Goal: Contribute content

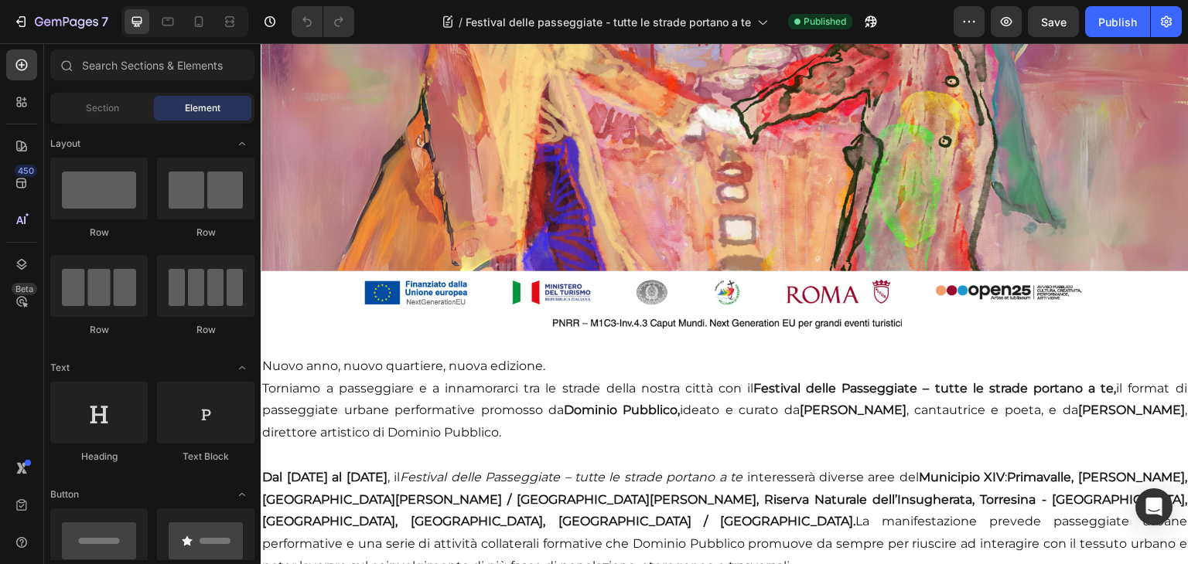
scroll to position [315, 0]
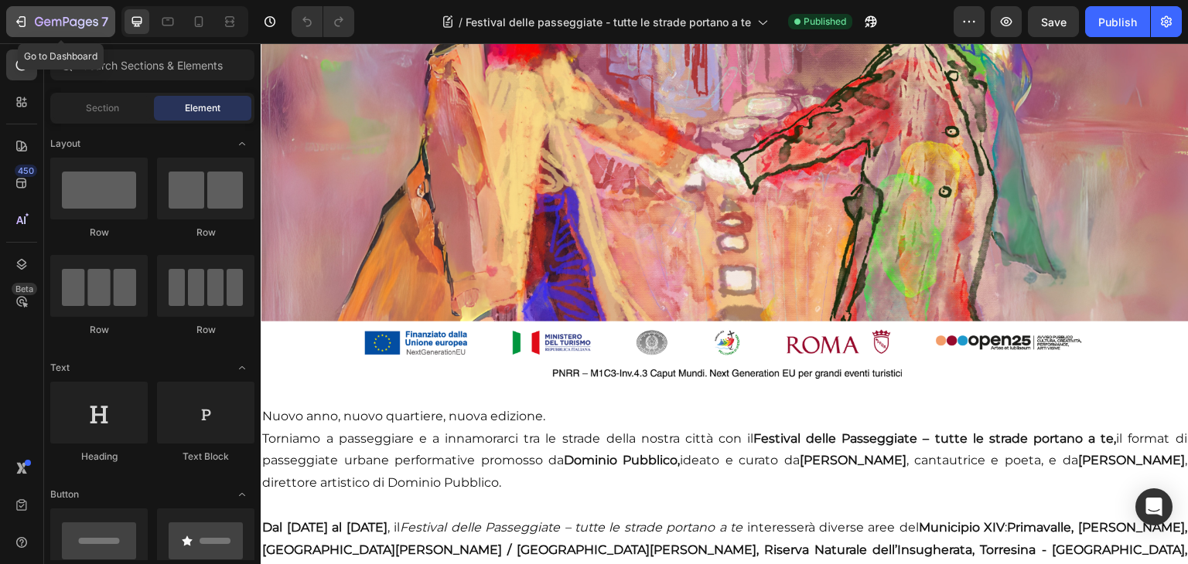
click at [87, 18] on icon "button" at bounding box center [66, 22] width 63 height 13
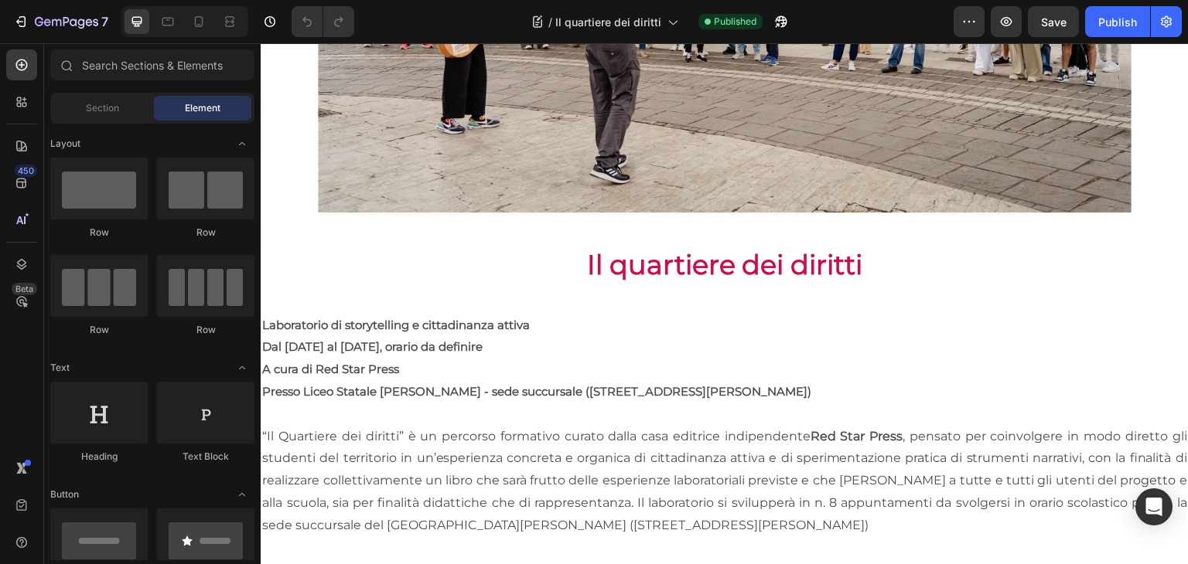
scroll to position [498, 0]
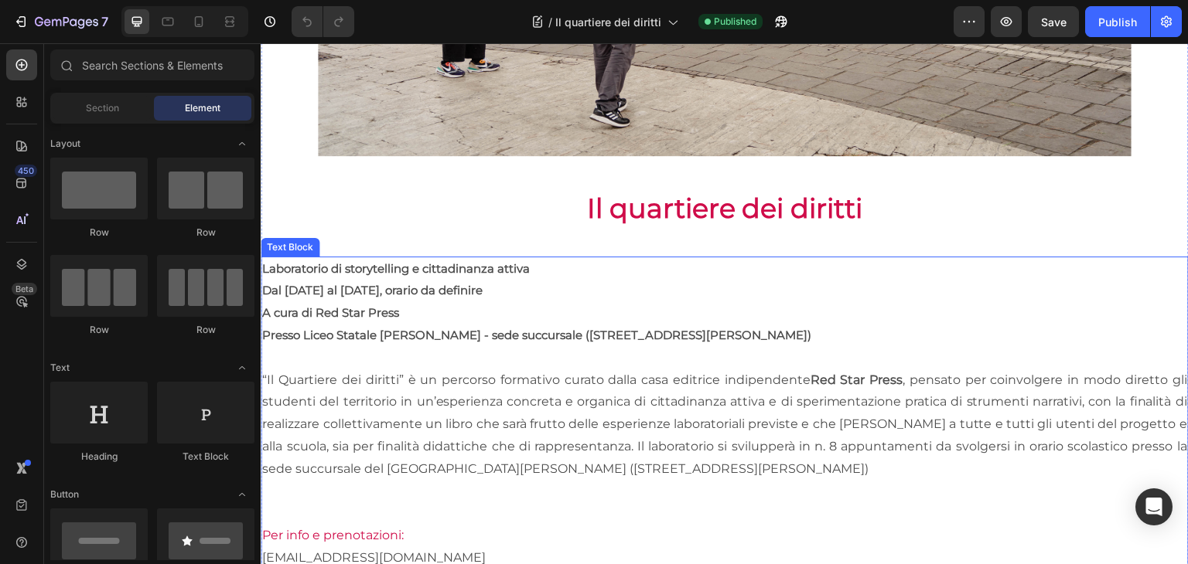
click at [527, 481] on p at bounding box center [724, 492] width 925 height 22
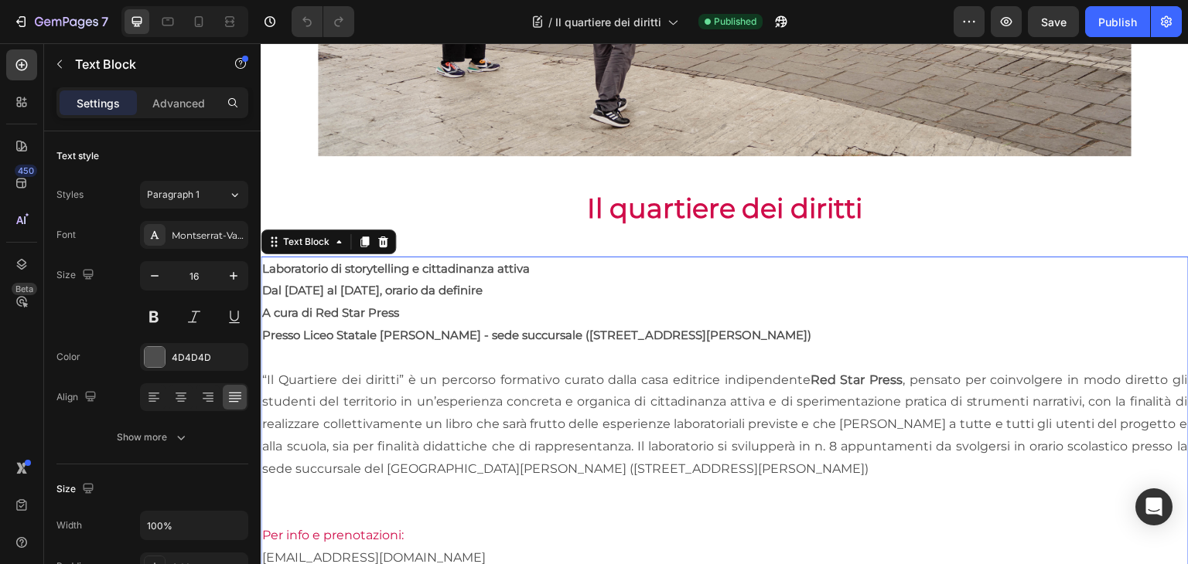
click at [526, 433] on p "“Il Quartiere dei diritti” è un percorso formativo curato dalla casa editrice i…" at bounding box center [724, 425] width 925 height 111
click at [715, 472] on p "“Il Quartiere dei diritti” è un percorso formativo curato dalla casa editrice i…" at bounding box center [724, 425] width 925 height 111
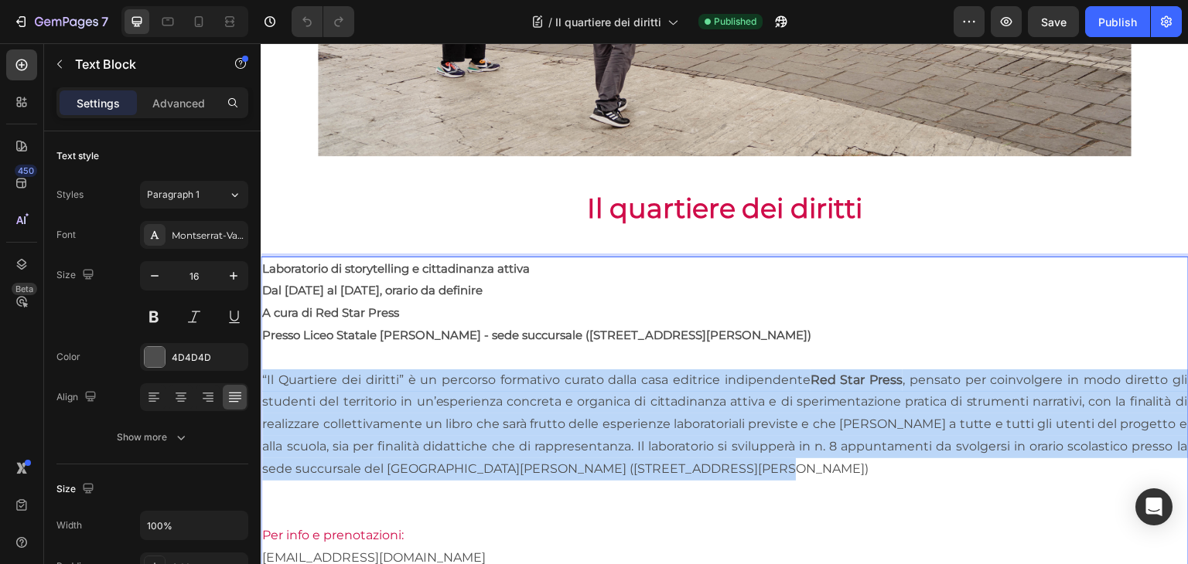
drag, startPoint x: 733, startPoint y: 472, endPoint x: 258, endPoint y: 370, distance: 485.6
click at [261, 370] on html "Header Image Row Il quartiere dei diritti Heading Laboratorio di storytelling e…" at bounding box center [725, 232] width 928 height 1375
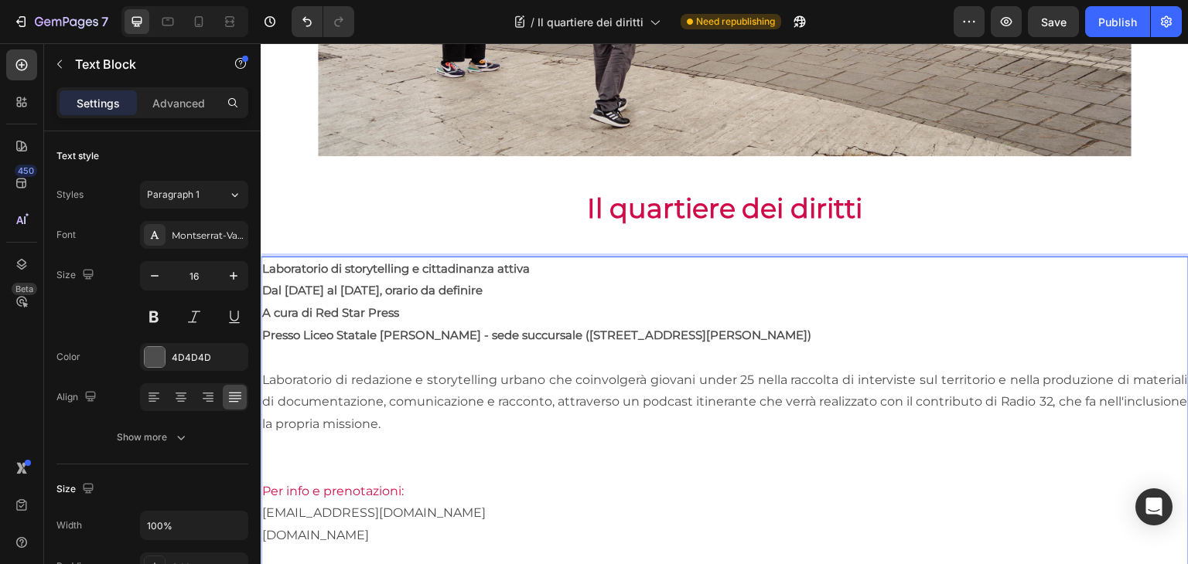
click at [744, 325] on p "Presso Liceo Statale [PERSON_NAME] - sede succursale ([STREET_ADDRESS][PERSON_N…" at bounding box center [724, 336] width 925 height 22
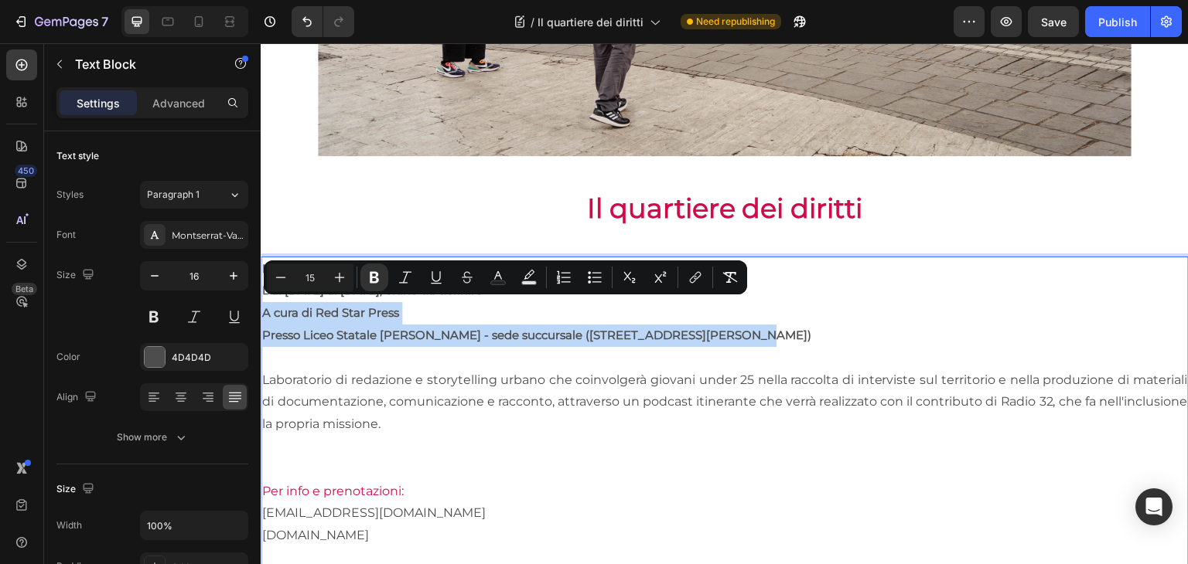
drag, startPoint x: 741, startPoint y: 326, endPoint x: 264, endPoint y: 304, distance: 477.6
click at [264, 304] on div "Laboratorio di storytelling e cittadinanza attiva Dal 22 settembre al 9 novembr…" at bounding box center [725, 437] width 928 height 360
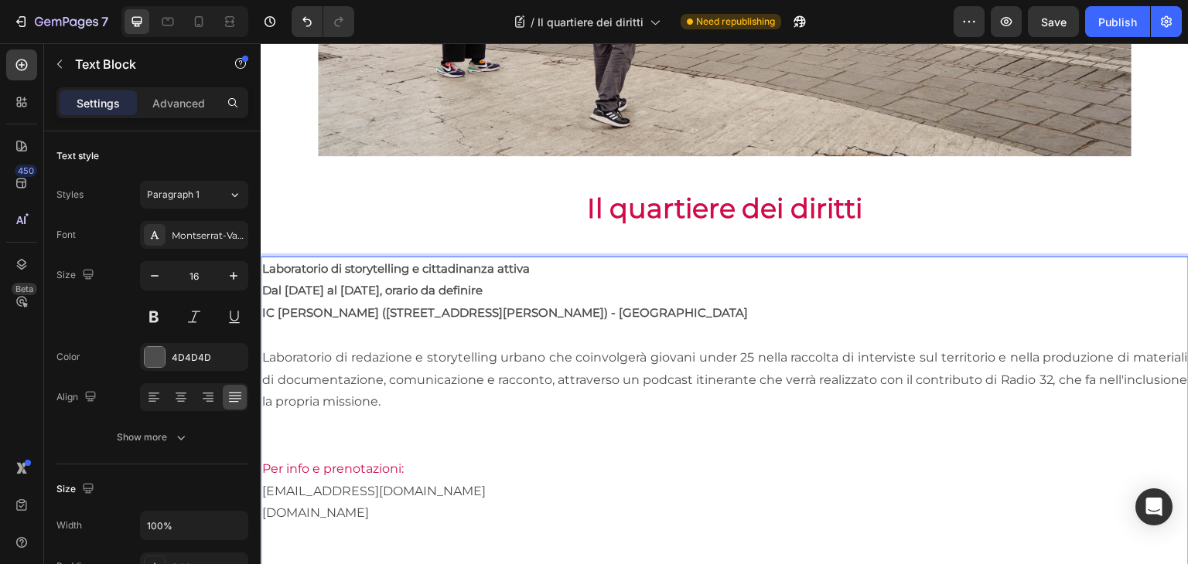
click at [659, 309] on p "IC Rosetta Rossi (Via Federico Borromeo, 53) - Municipio XIV Roma" at bounding box center [724, 313] width 925 height 22
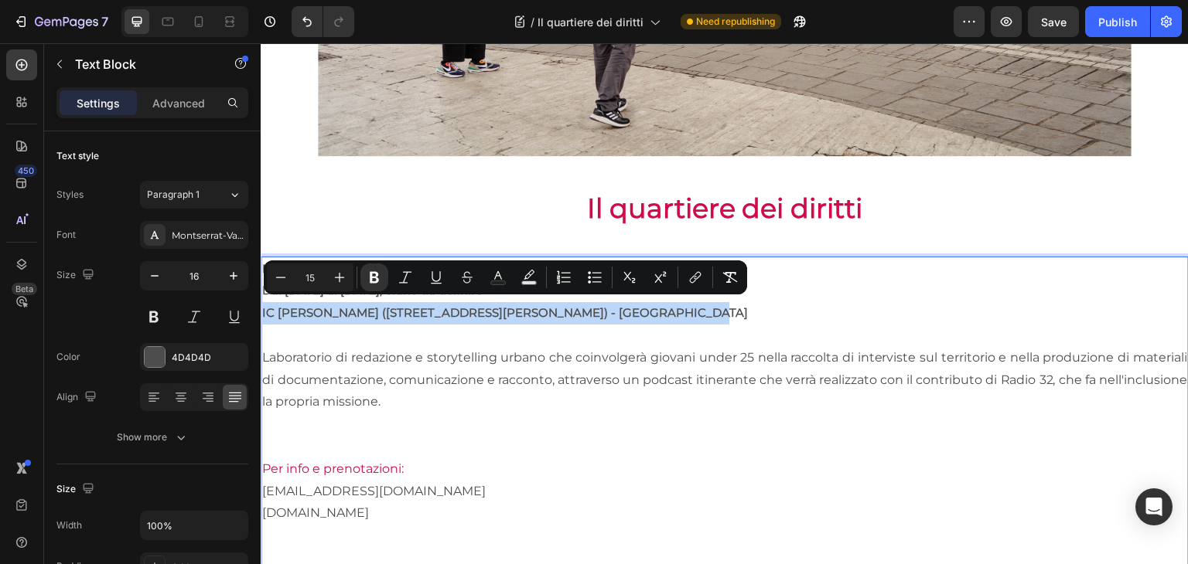
drag, startPoint x: 672, startPoint y: 311, endPoint x: 263, endPoint y: 299, distance: 409.2
click at [263, 302] on p "IC Rosetta Rossi (Via Federico Borromeo, 53) - Municipio XIV Roma" at bounding box center [724, 313] width 925 height 22
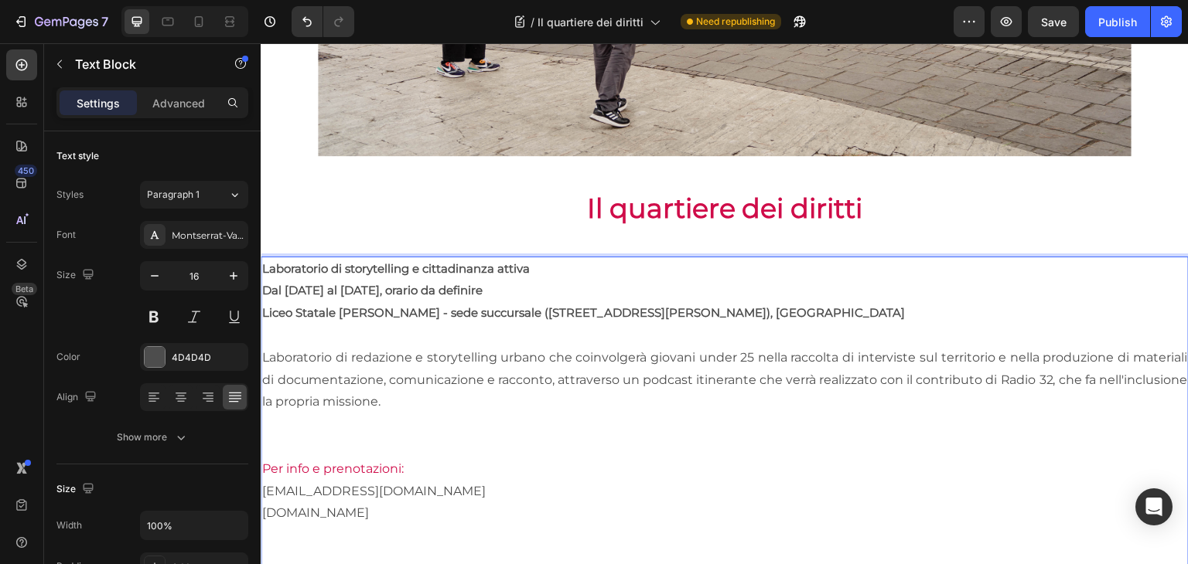
click at [596, 282] on p "Dal 22 settembre al 9 novembre 2025, orario da definire" at bounding box center [724, 291] width 925 height 22
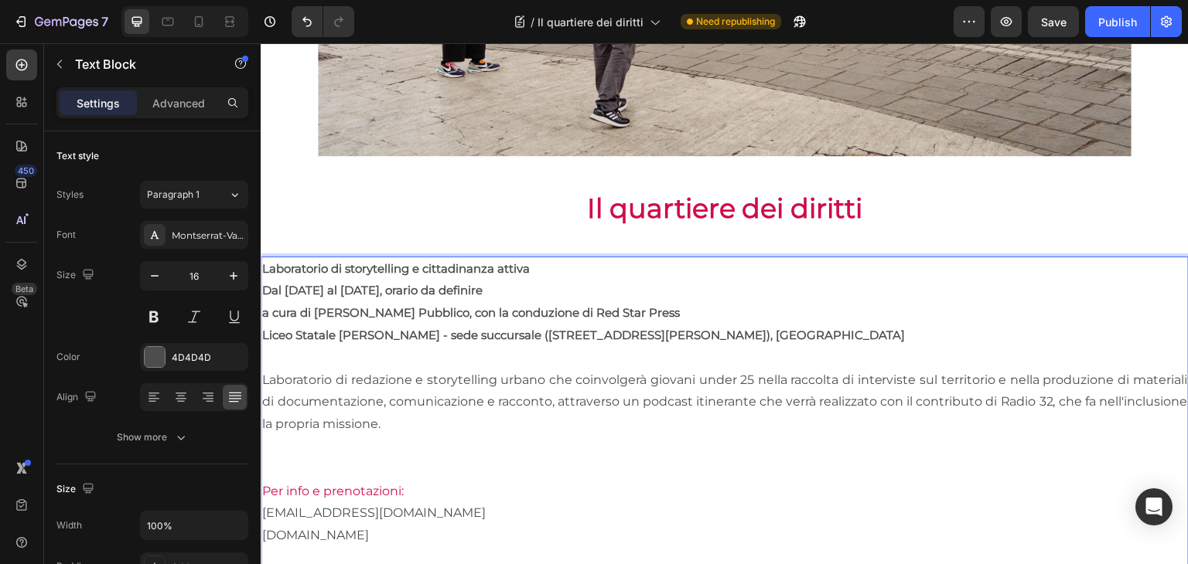
click at [435, 375] on p "Laboratorio di redazione e storytelling urbano che coinvolgerà giovani under 25…" at bounding box center [724, 403] width 925 height 66
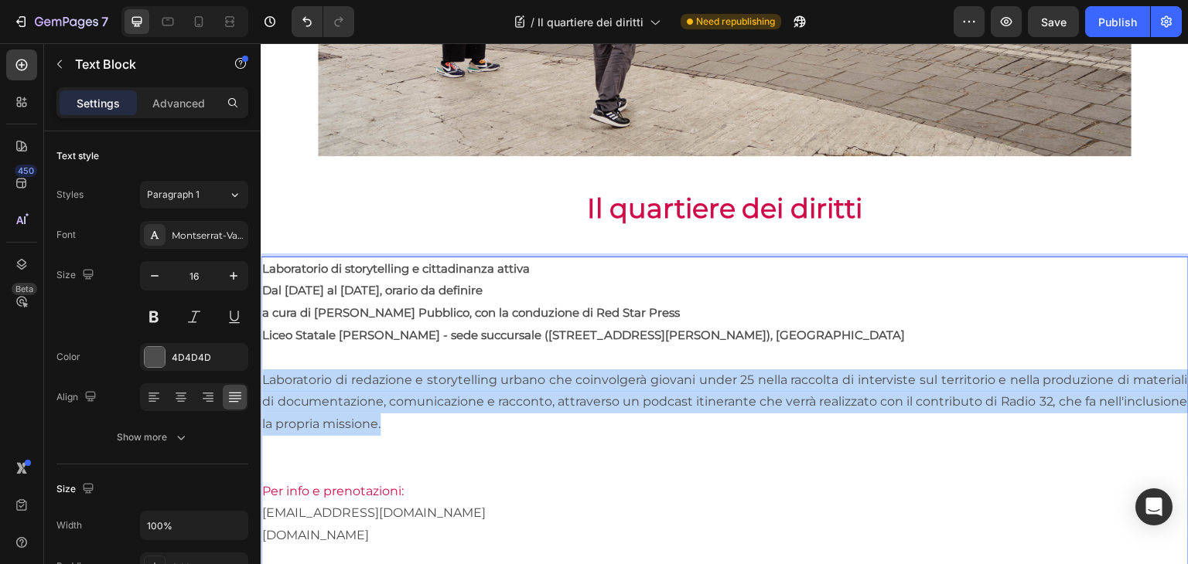
drag, startPoint x: 507, startPoint y: 422, endPoint x: 517, endPoint y: 412, distance: 14.2
click at [261, 370] on html "Header Image Row Il quartiere dei diritti Heading Laboratorio di storytelling e…" at bounding box center [725, 210] width 928 height 1330
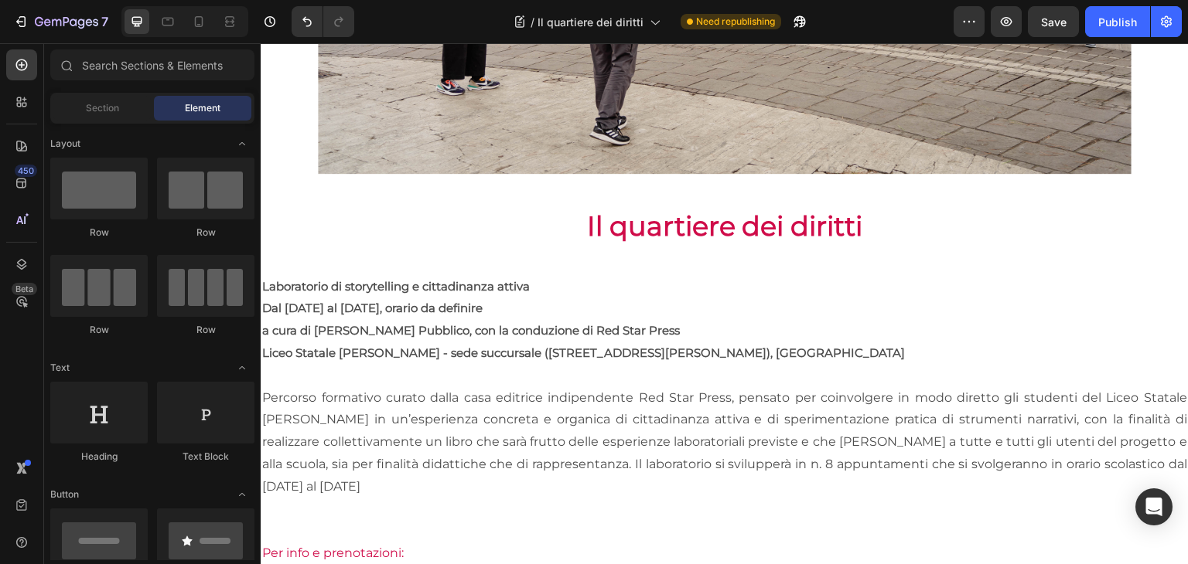
scroll to position [445, 0]
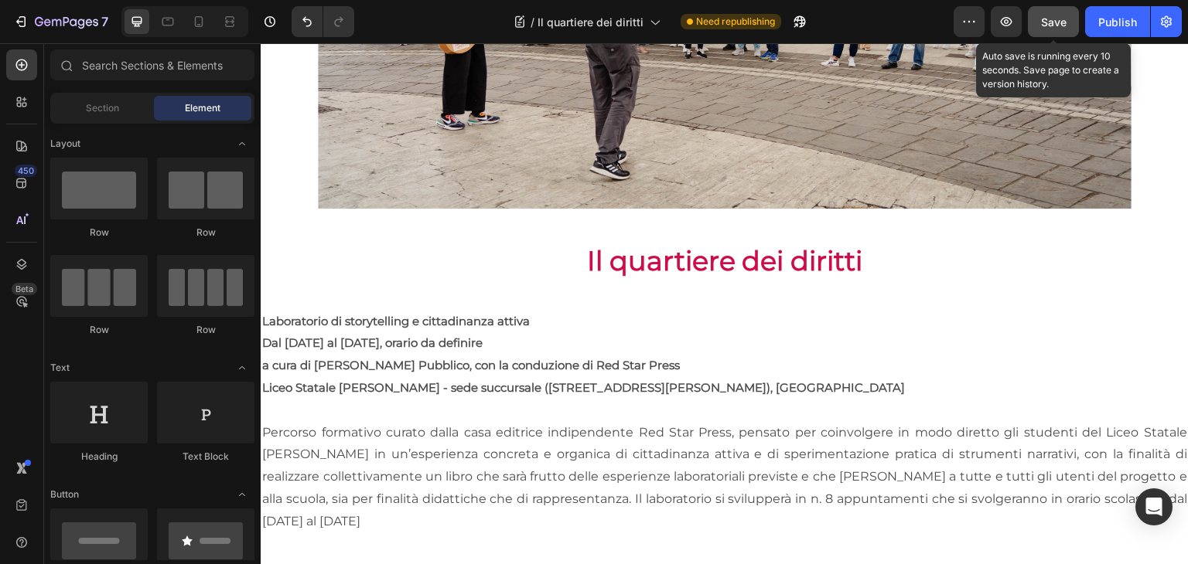
click at [1053, 16] on span "Save" at bounding box center [1054, 21] width 26 height 13
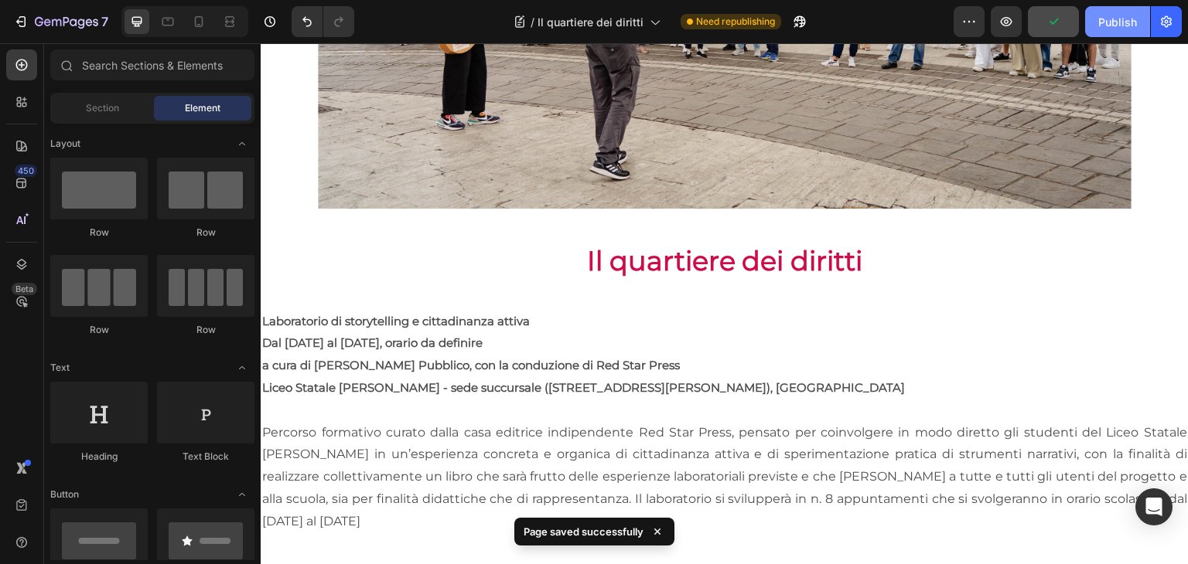
click at [1118, 15] on div "Publish" at bounding box center [1117, 22] width 39 height 16
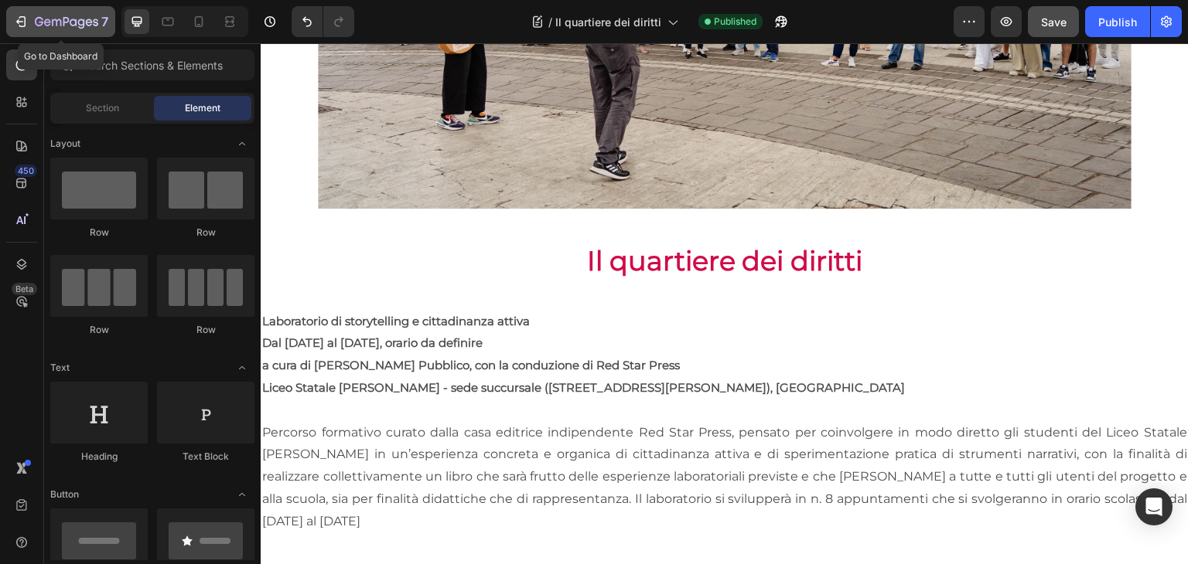
click at [82, 17] on icon "button" at bounding box center [66, 22] width 63 height 13
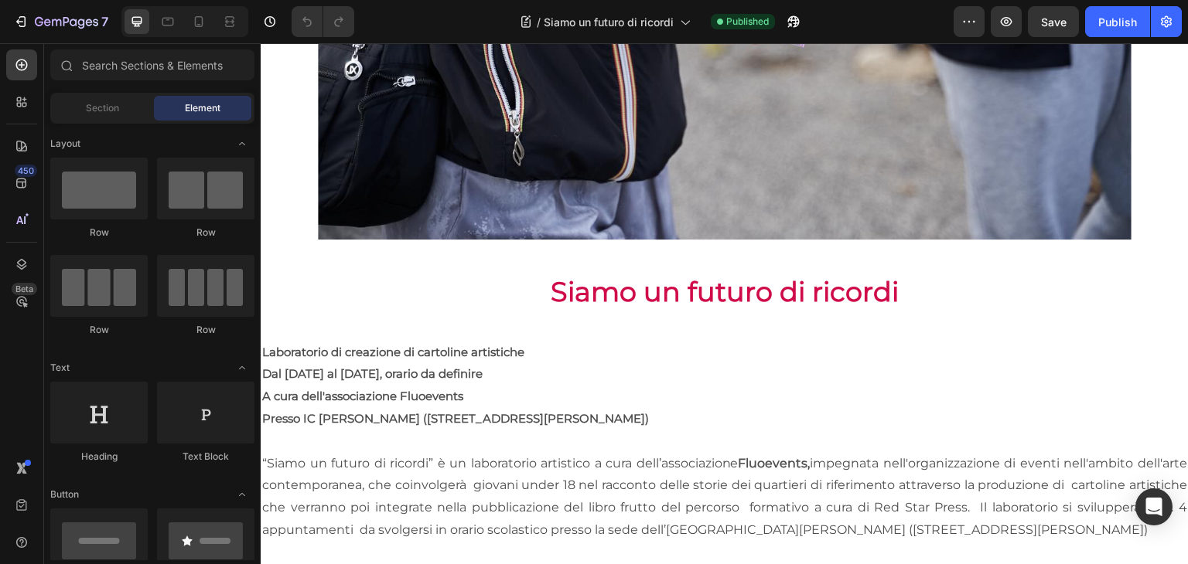
scroll to position [488, 0]
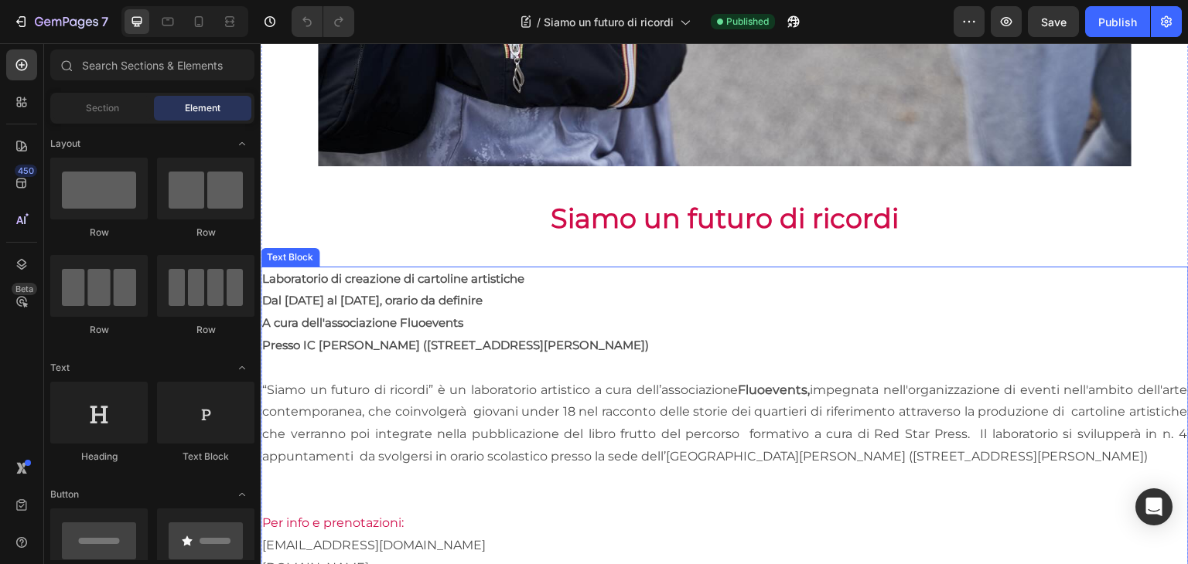
click at [504, 373] on p at bounding box center [724, 368] width 925 height 22
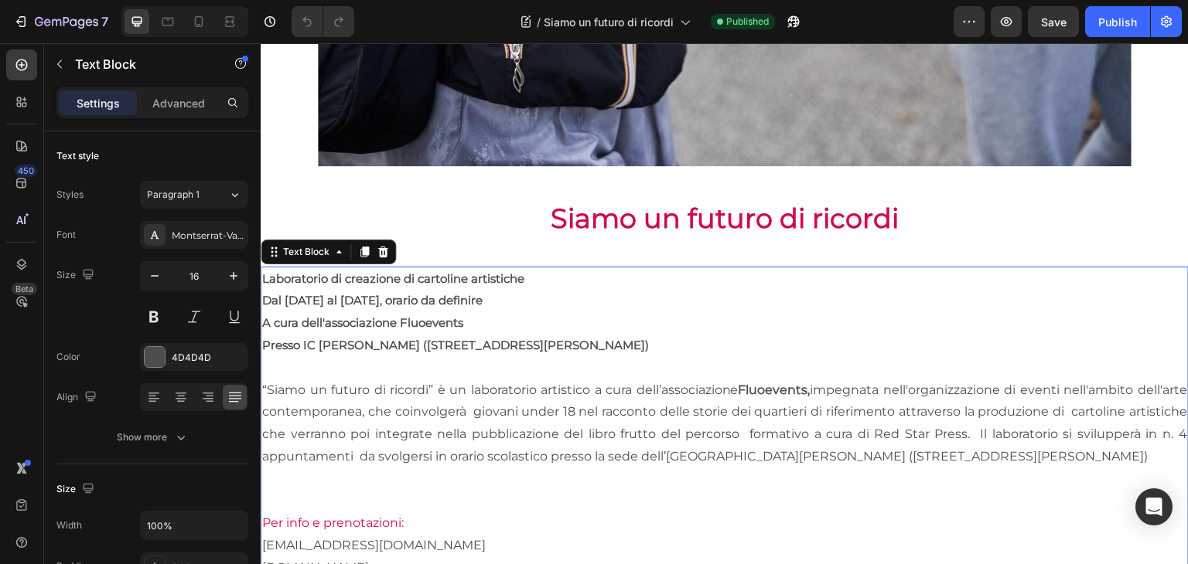
click at [775, 441] on p "“Siamo un futuro di ricordi” è un laboratorio artistico a cura dell’associazion…" at bounding box center [724, 424] width 925 height 89
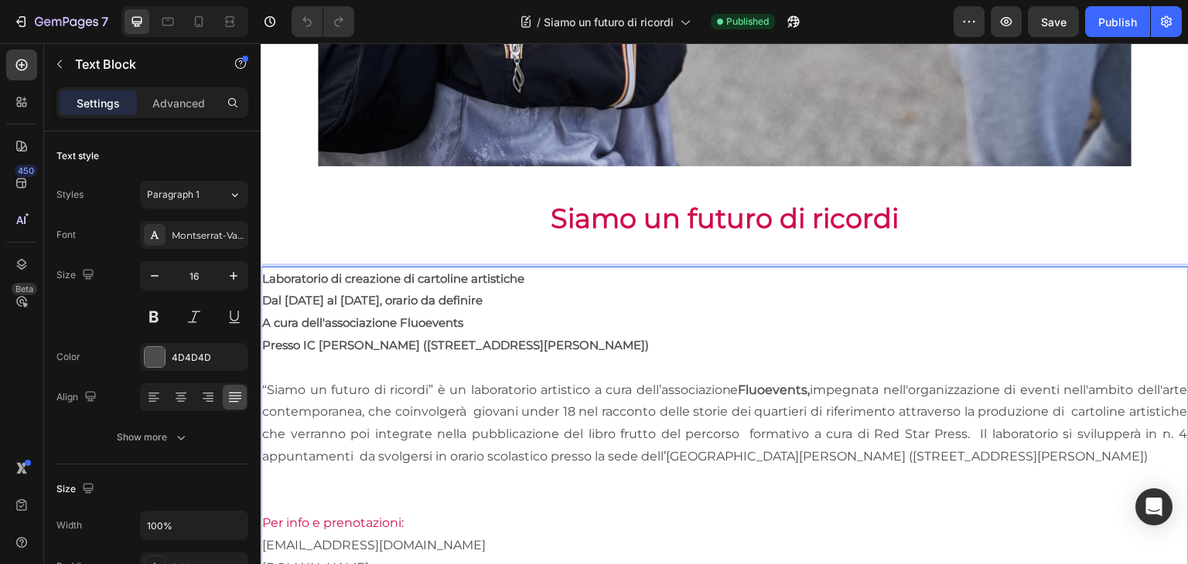
click at [998, 447] on p "“Siamo un futuro di ricordi” è un laboratorio artistico a cura dell’associazion…" at bounding box center [724, 424] width 925 height 89
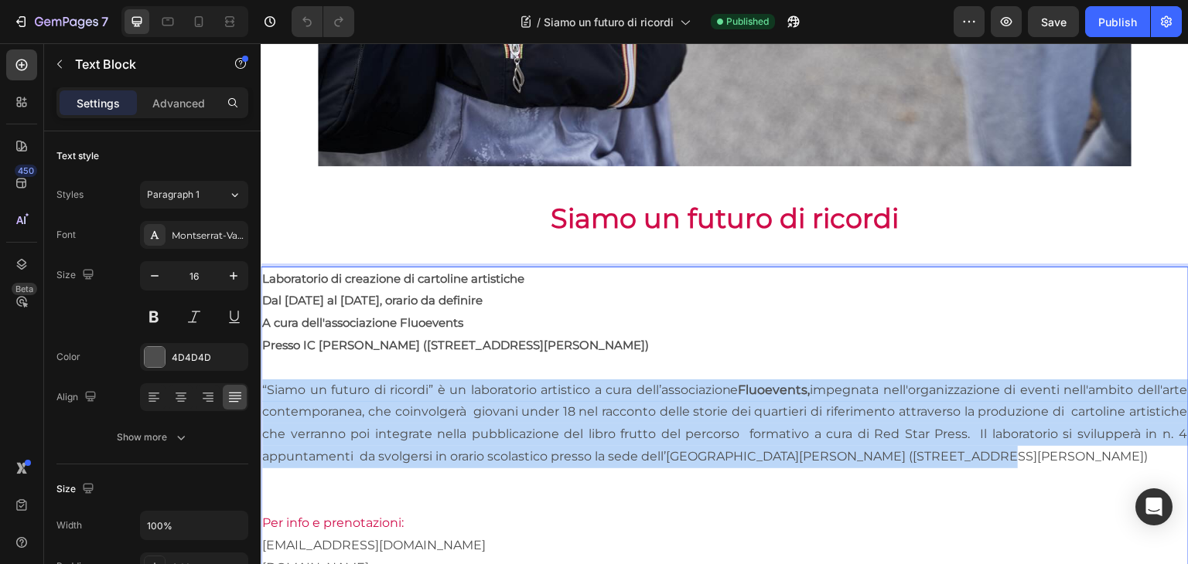
drag, startPoint x: 1005, startPoint y: 451, endPoint x: 514, endPoint y: 418, distance: 492.1
click at [261, 376] on html "Header Image Row Siamo un futuro di ricordi Heading Laboratorio di creazione di…" at bounding box center [725, 231] width 928 height 1352
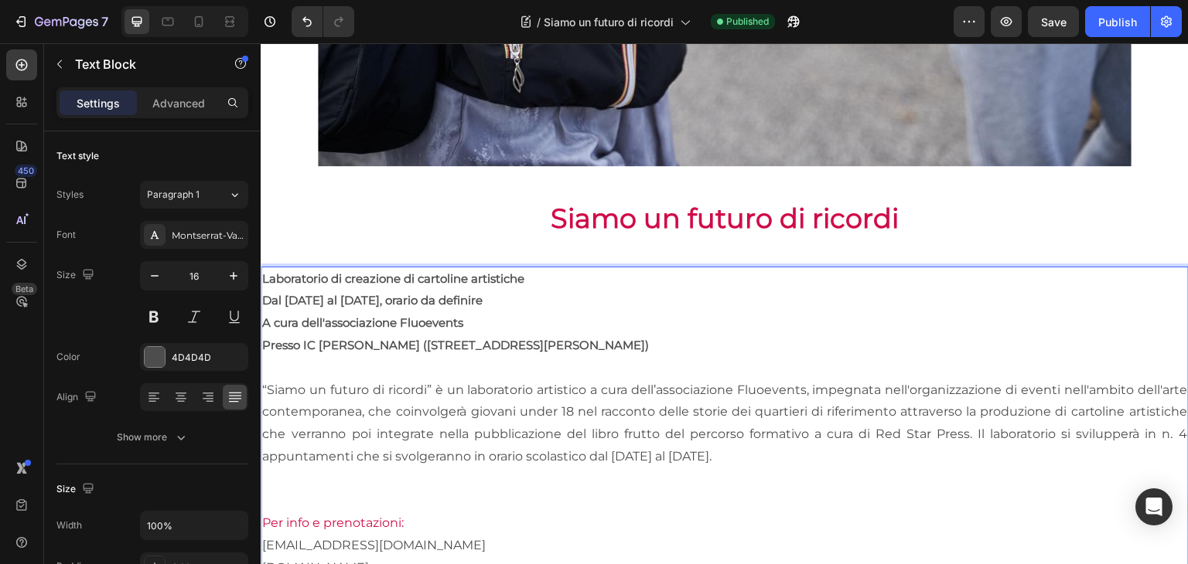
click at [793, 390] on p "“Siamo un futuro di ricordi” è un laboratorio artistico a cura dell’associazion…" at bounding box center [724, 424] width 925 height 89
click at [719, 436] on p "“Siamo un futuro di ricordi” è un laboratorio artistico a cura dell’associazion…" at bounding box center [724, 424] width 925 height 89
click at [477, 315] on p "A cura dell'associazione Fluoevents" at bounding box center [724, 323] width 925 height 22
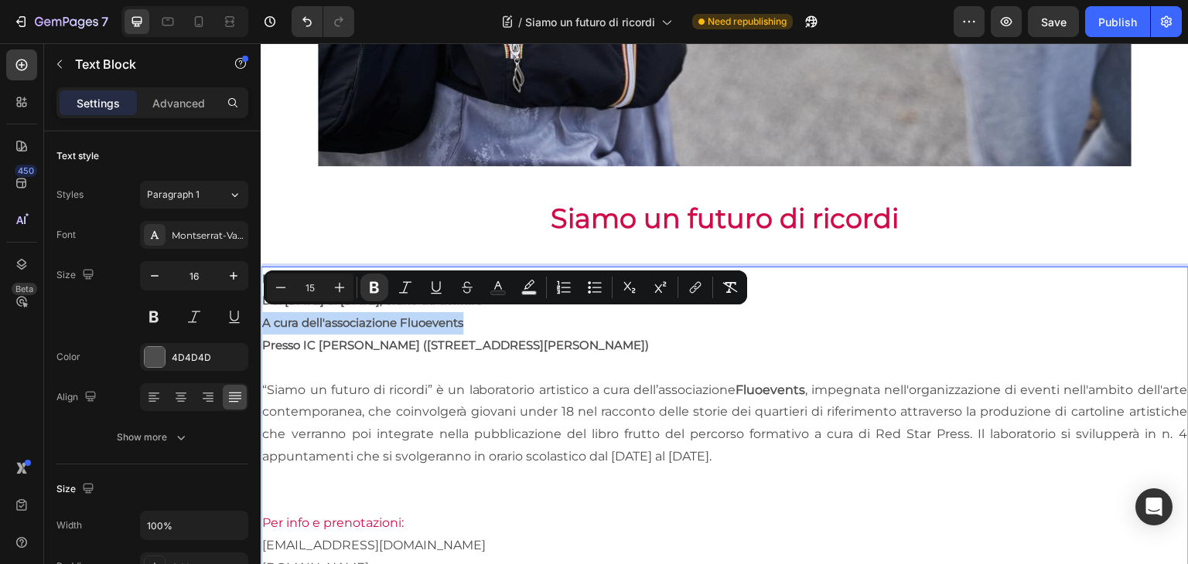
drag, startPoint x: 477, startPoint y: 315, endPoint x: 244, endPoint y: 314, distance: 233.5
click at [261, 314] on html "Header Image Row Siamo un futuro di ricordi Heading Laboratorio di creazione di…" at bounding box center [725, 231] width 928 height 1352
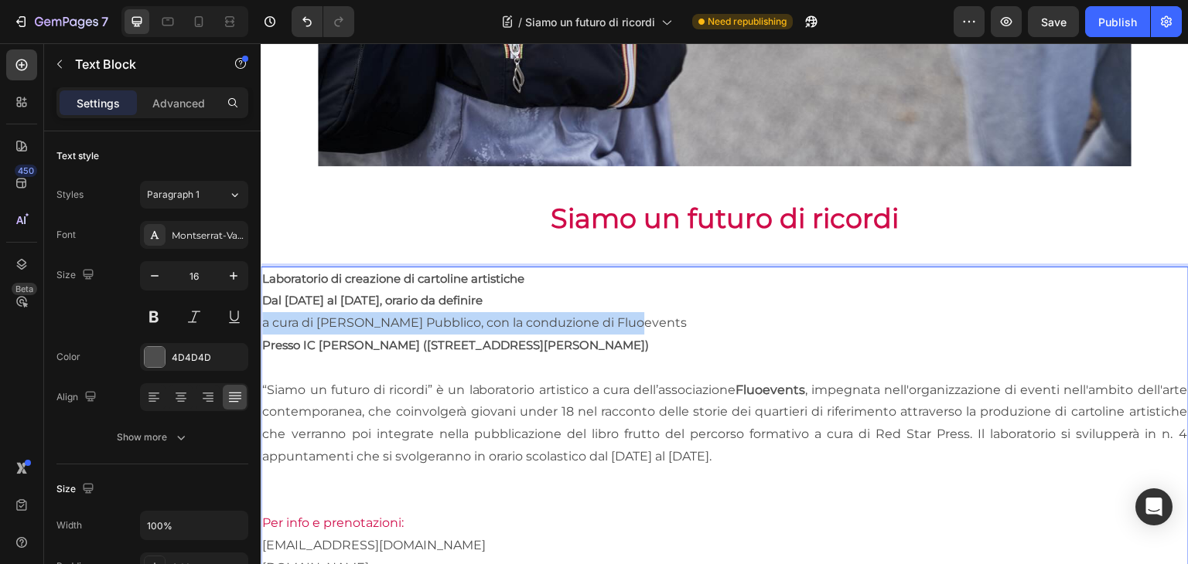
drag, startPoint x: 645, startPoint y: 314, endPoint x: 261, endPoint y: 317, distance: 384.3
click at [261, 317] on div "Laboratorio di creazione di cartoline artistiche Dal 22 settembre al 9 novembre…" at bounding box center [725, 458] width 928 height 382
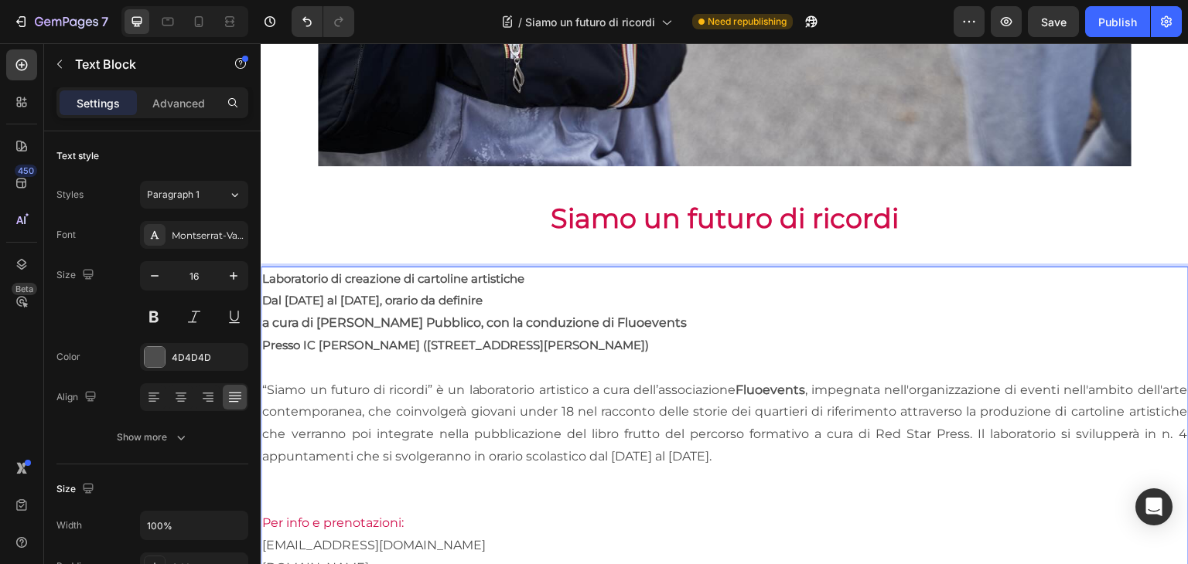
click at [407, 435] on p "“Siamo un futuro di ricordi” è un laboratorio artistico a cura dell’associazion…" at bounding box center [724, 424] width 925 height 89
click at [1120, 15] on div "Publish" at bounding box center [1117, 22] width 39 height 16
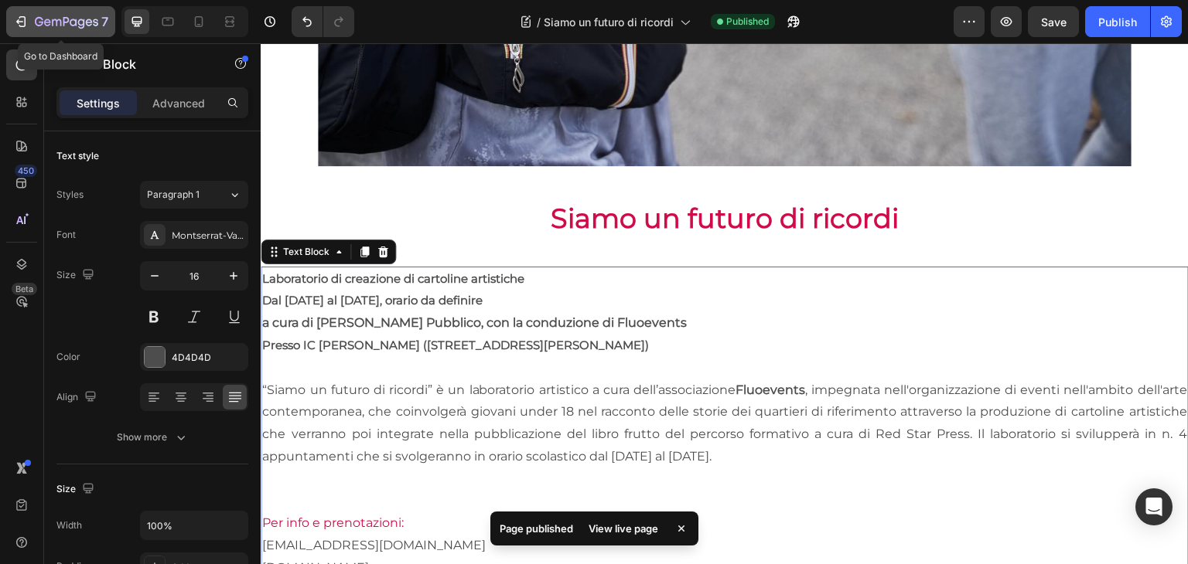
click at [91, 22] on icon "button" at bounding box center [89, 22] width 7 height 7
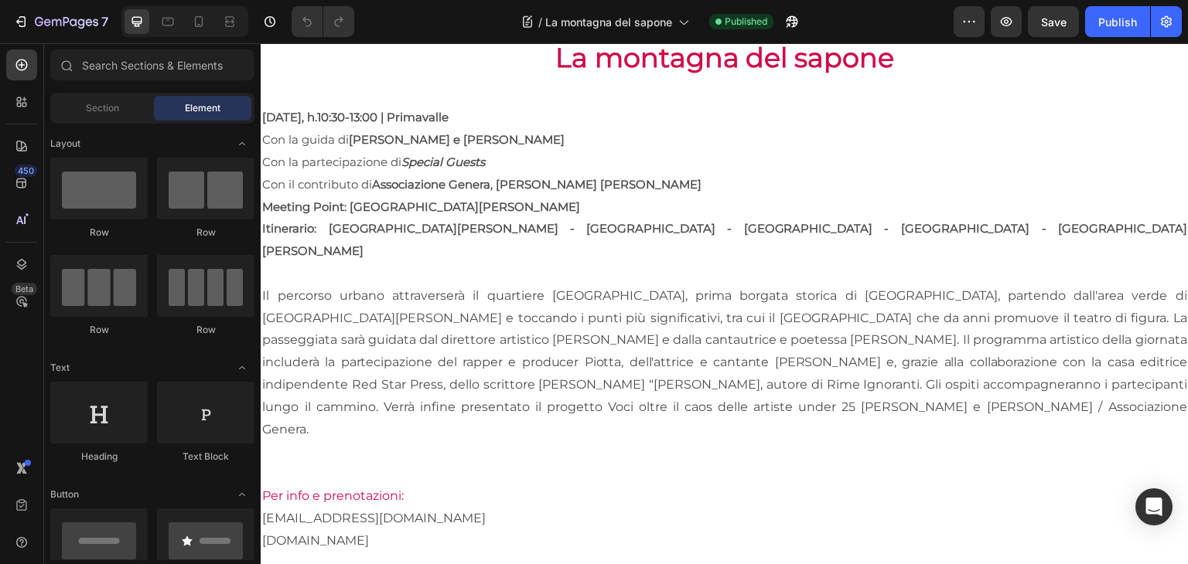
scroll to position [580, 0]
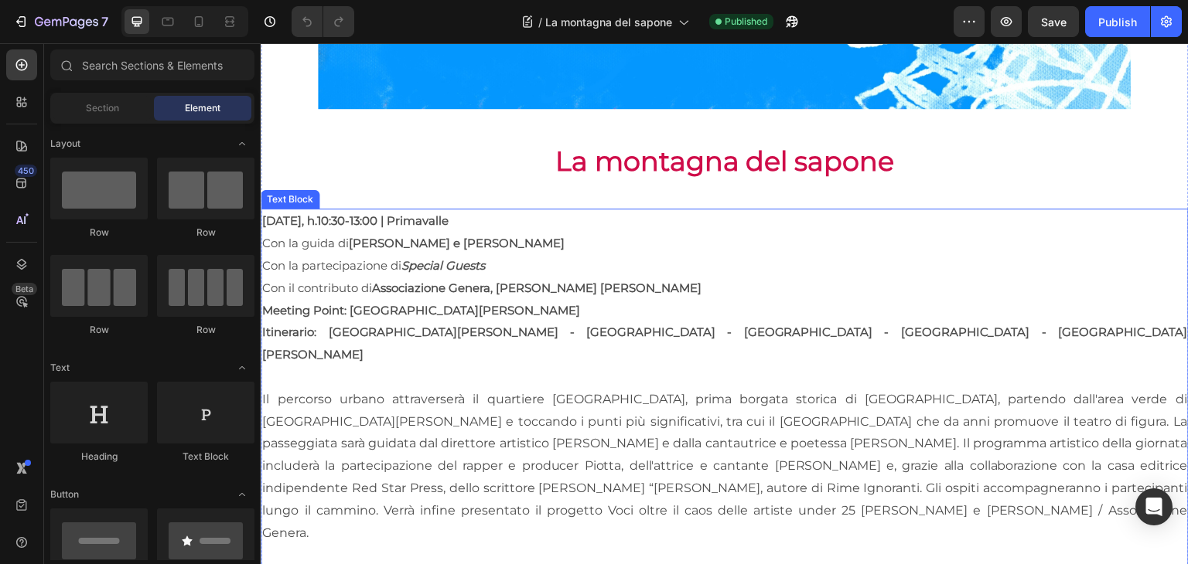
click at [431, 389] on p "Il percorso urbano attraverserà il quartiere Primavalle, prima borgata storica …" at bounding box center [724, 467] width 925 height 156
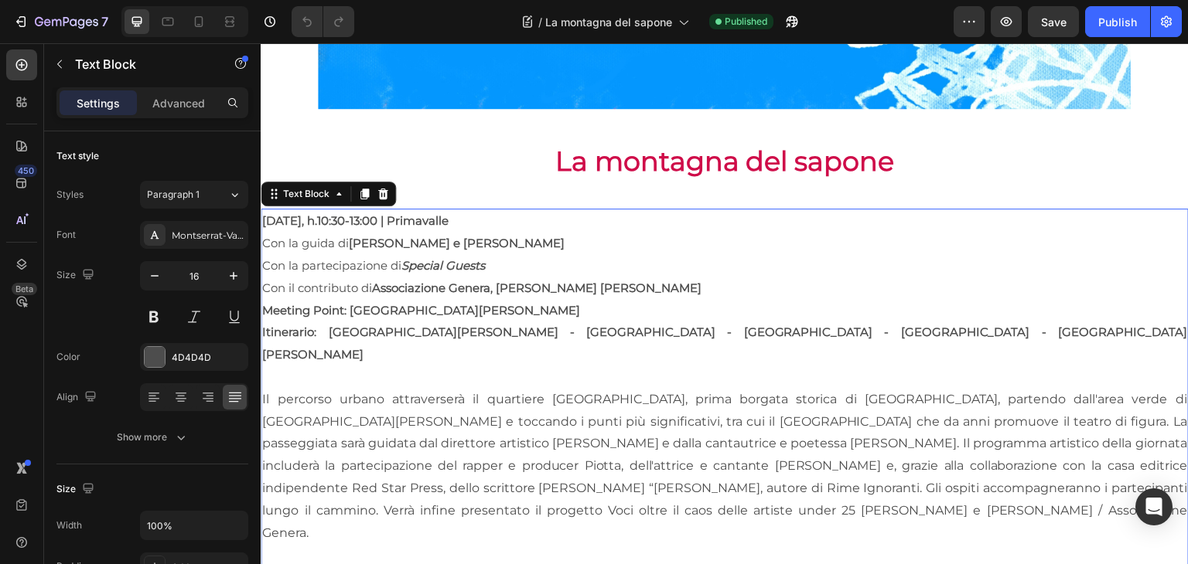
click at [302, 389] on p "Il percorso urbano attraverserà il quartiere Primavalle, prima borgata storica …" at bounding box center [724, 467] width 925 height 156
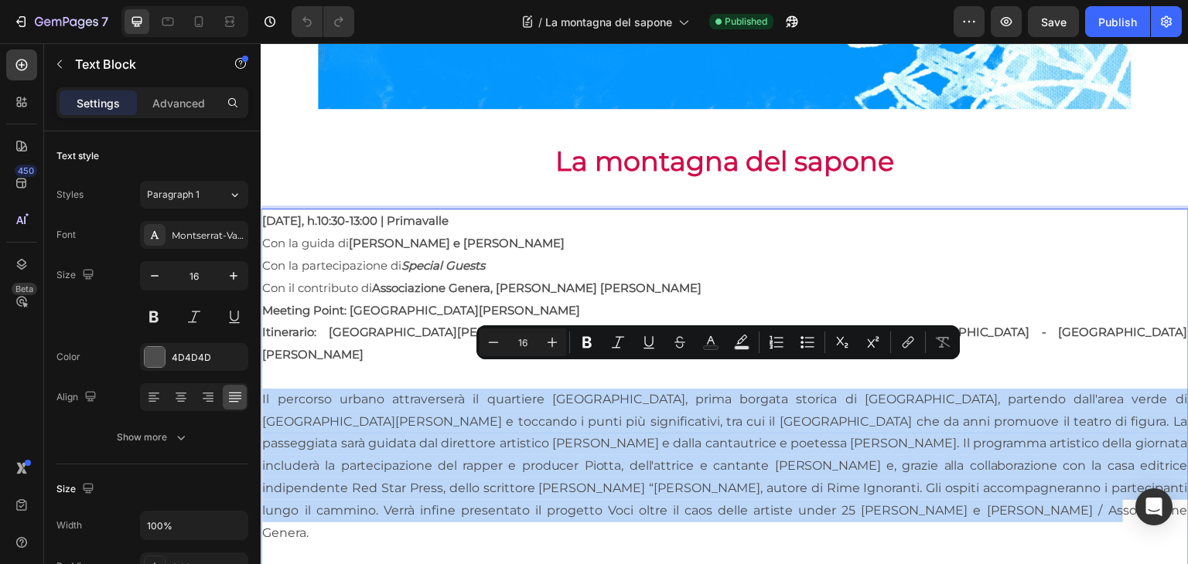
drag, startPoint x: 262, startPoint y: 367, endPoint x: 898, endPoint y: 480, distance: 645.7
click at [898, 480] on p "Il percorso urbano attraverserà il quartiere Primavalle, prima borgata storica …" at bounding box center [724, 467] width 925 height 156
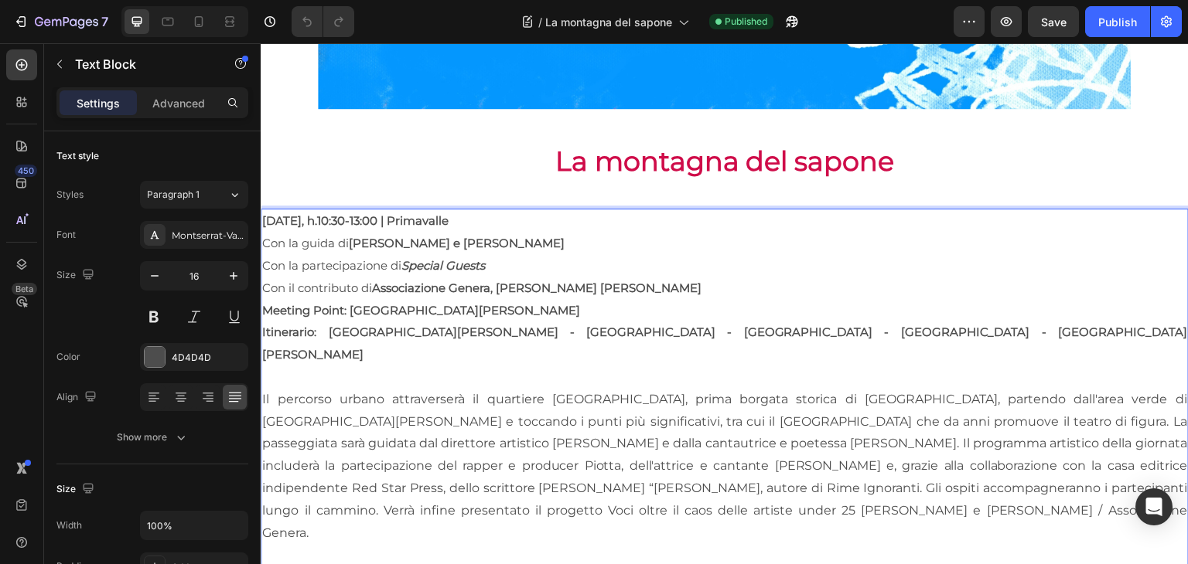
scroll to position [591, 0]
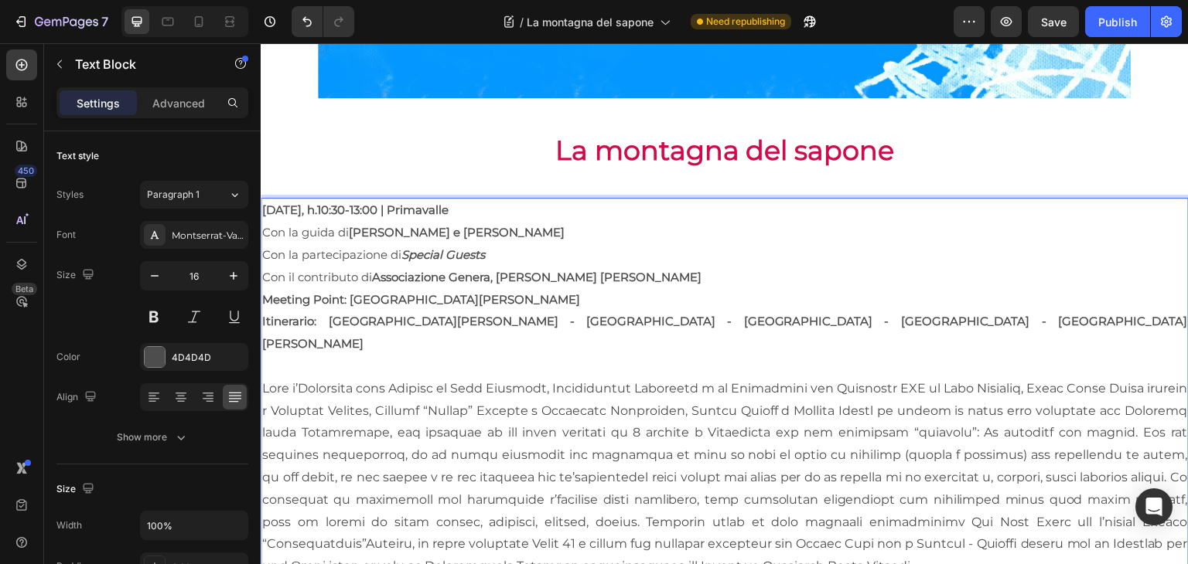
click at [469, 298] on p "Meeting Point: [GEOGRAPHIC_DATA][PERSON_NAME]" at bounding box center [724, 300] width 925 height 22
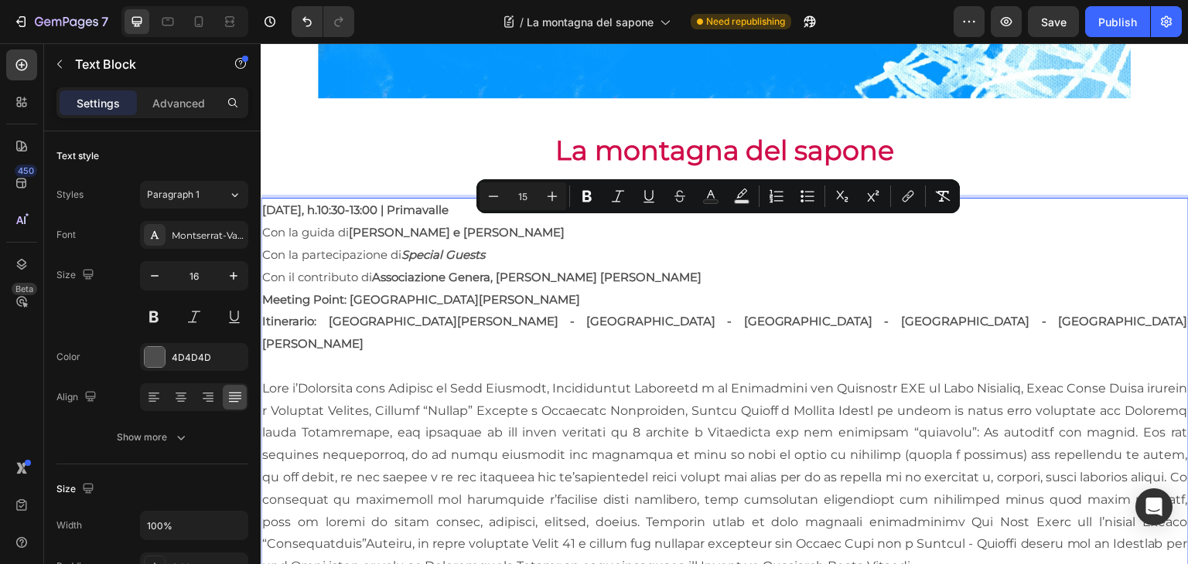
drag, startPoint x: 263, startPoint y: 225, endPoint x: 683, endPoint y: 270, distance: 422.3
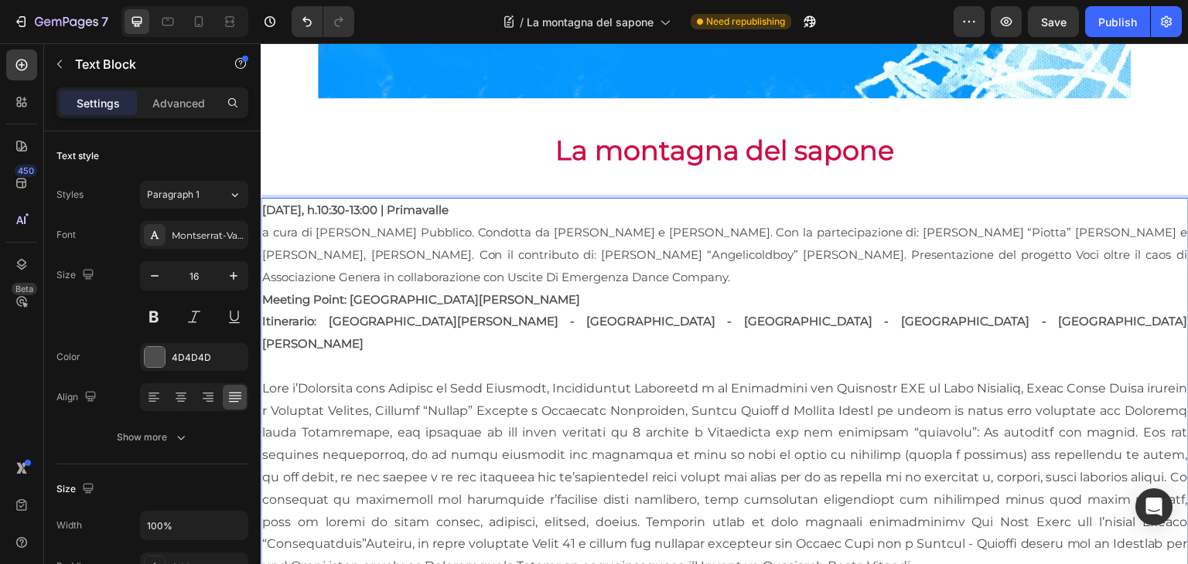
click at [428, 227] on span "a cura di Dominio Pubblico. Condotta da Tiziano Panici e Giulia Ananìa. Con la …" at bounding box center [724, 255] width 925 height 60
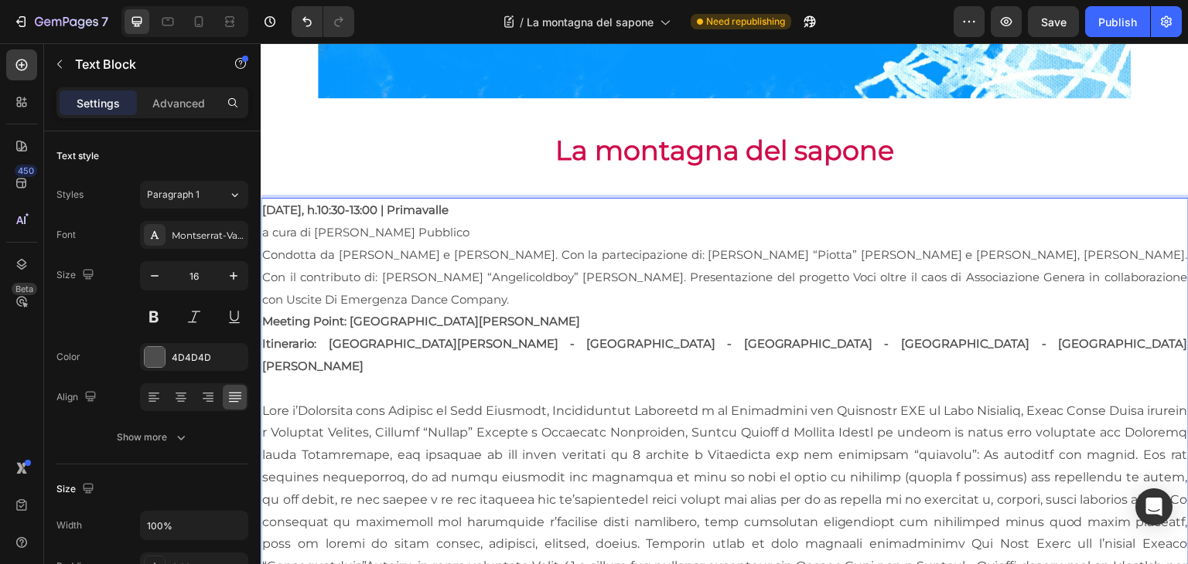
click at [516, 247] on span "Condotta da Tiziano Panici e Giulia Ananìa. Con la partecipazione di: Tommaso “…" at bounding box center [724, 277] width 925 height 60
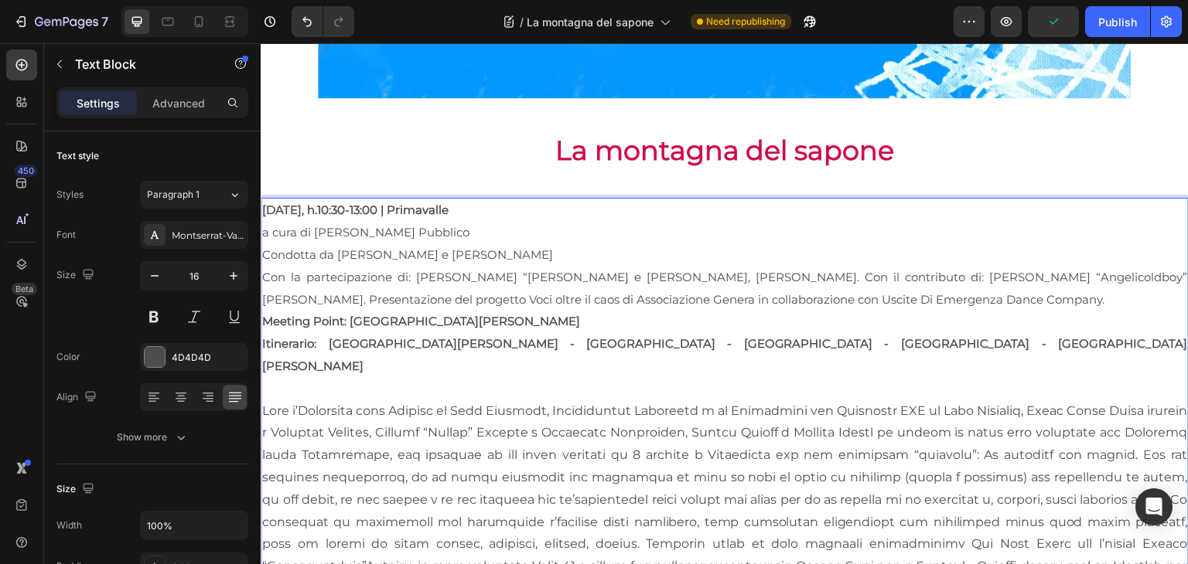
click at [844, 273] on span "Con la partecipazione di: Tommaso “Piotta” Zanello e Francesco Santalucia, Viol…" at bounding box center [724, 288] width 925 height 37
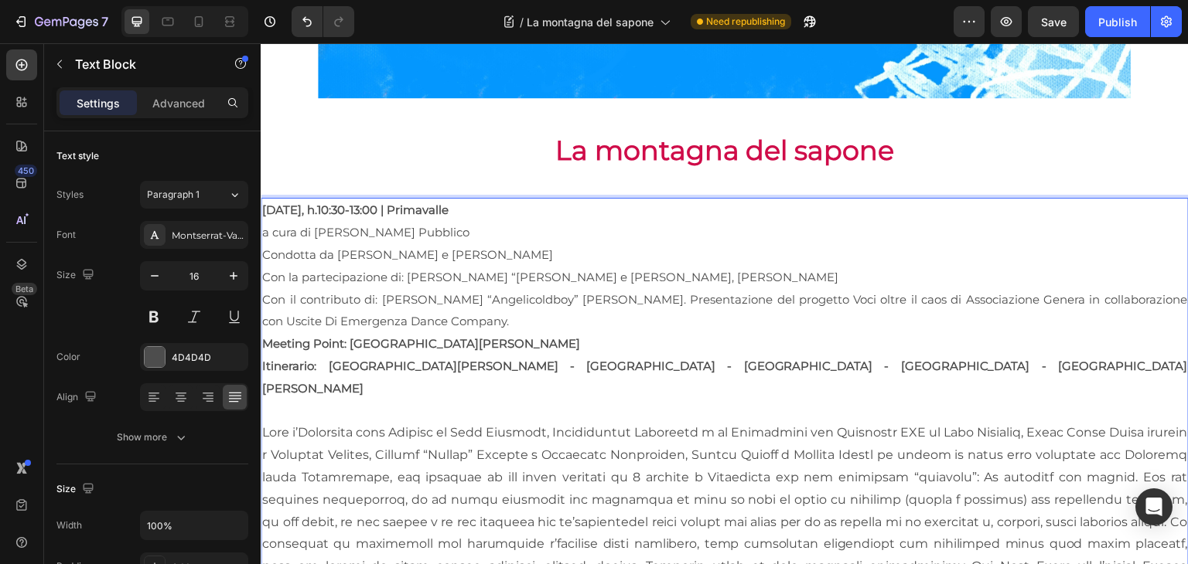
click at [583, 295] on span "Con il contributo di: Sergio “Angelicoldboy” Mancuso. Presentazione del progett…" at bounding box center [724, 310] width 925 height 37
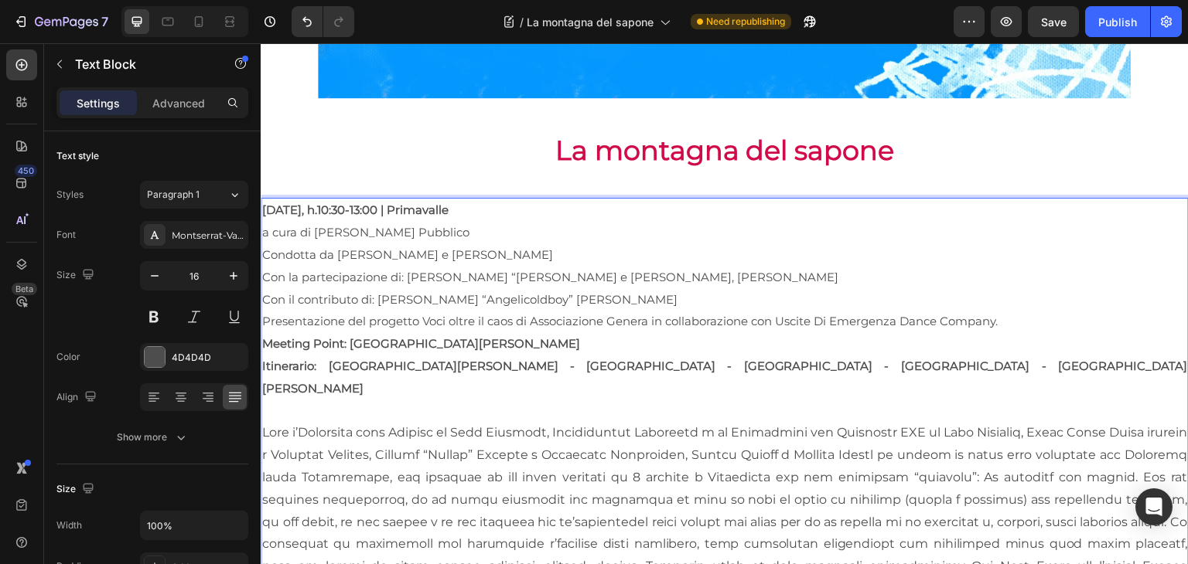
click at [272, 227] on span "a cura di Dominio Pubblico" at bounding box center [365, 232] width 207 height 15
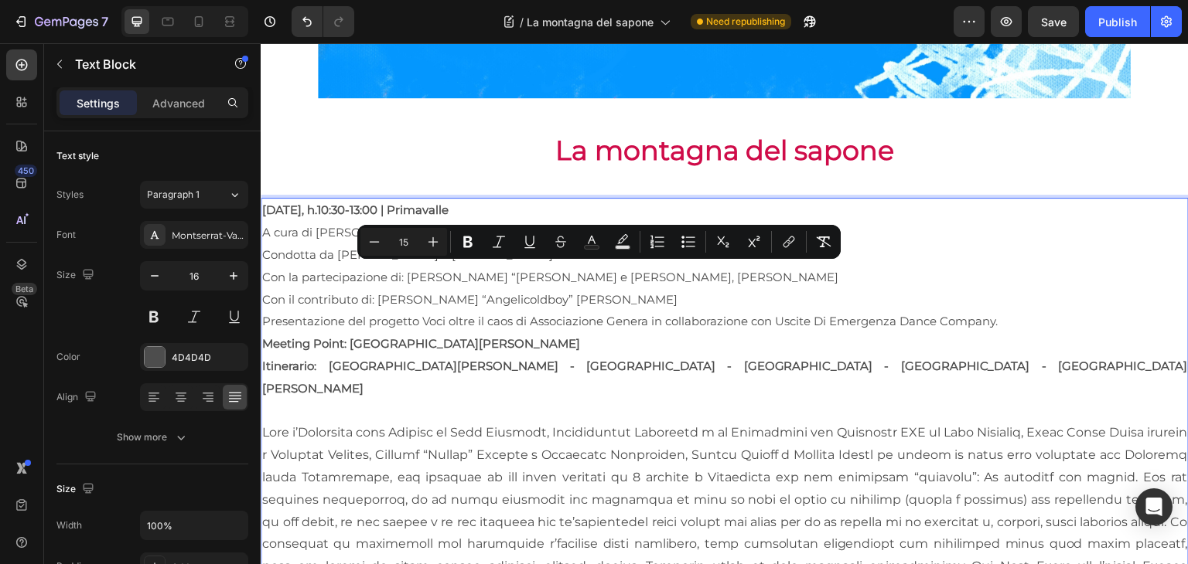
drag, startPoint x: 803, startPoint y: 275, endPoint x: 406, endPoint y: 271, distance: 397.5
click at [406, 271] on p "Con la partecipazione di: Tommaso “Piotta” Zanello e Francesco Santalucia, Viol…" at bounding box center [724, 278] width 925 height 22
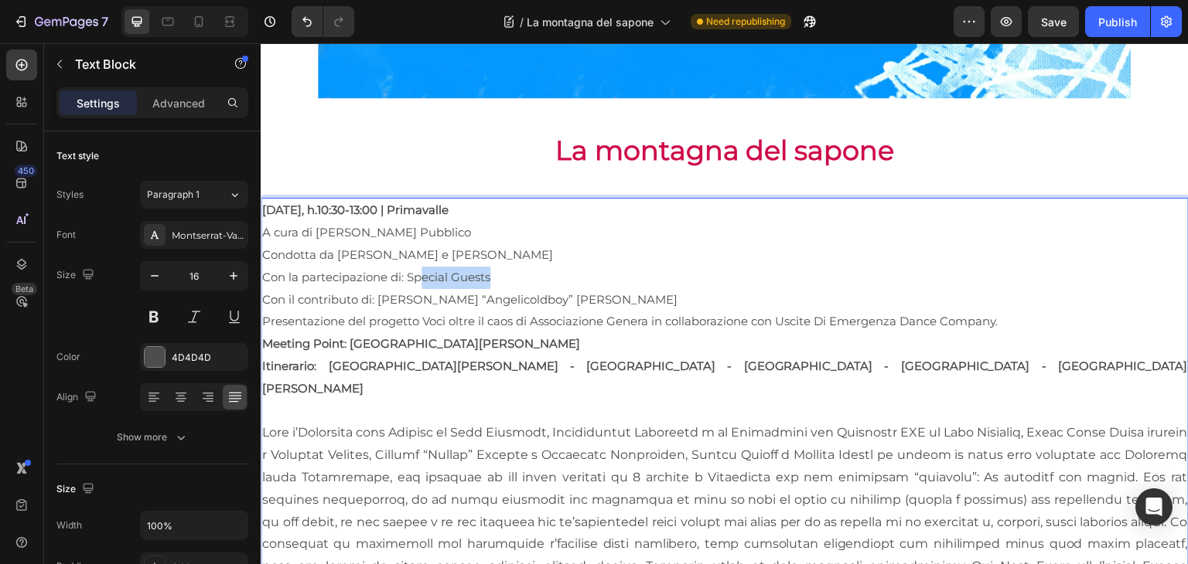
drag, startPoint x: 517, startPoint y: 274, endPoint x: 418, endPoint y: 268, distance: 99.1
click at [418, 268] on p "Con la partecipazione di: Special Guests" at bounding box center [724, 278] width 925 height 22
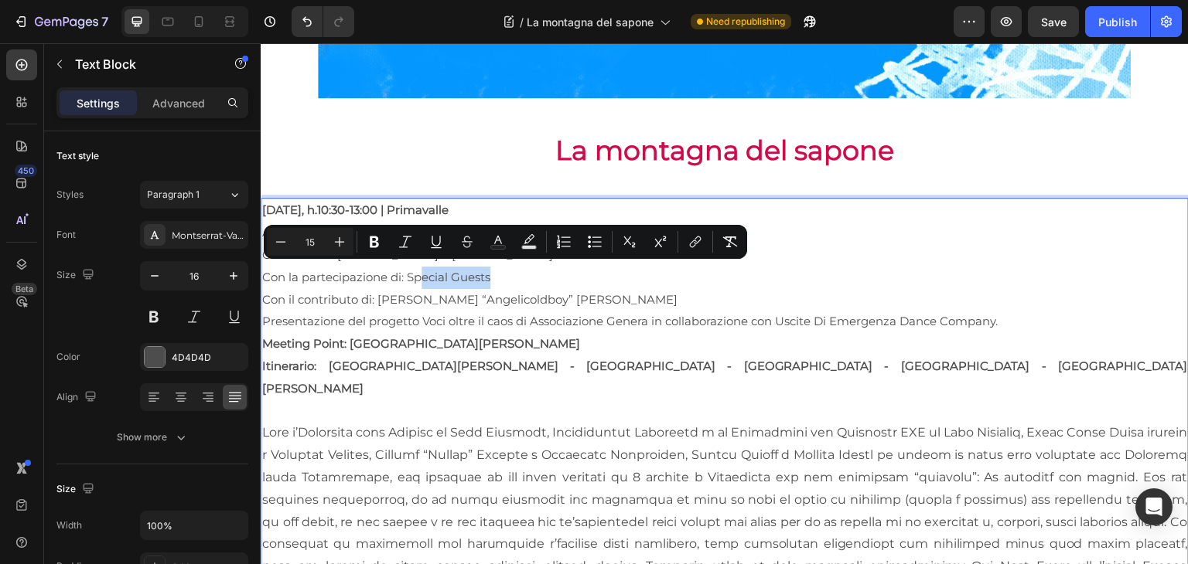
click at [559, 277] on p "Con la partecipazione di: Special Guests" at bounding box center [724, 278] width 925 height 22
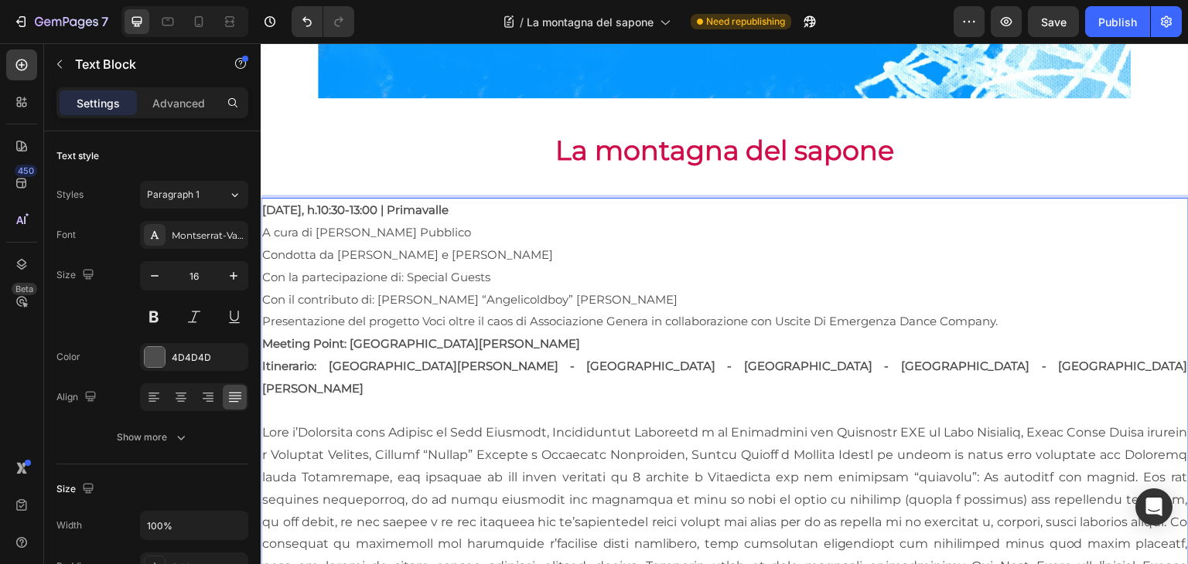
click at [551, 292] on span "Con il contributo di: Sergio “Angelicoldboy” Mancuso" at bounding box center [469, 299] width 415 height 15
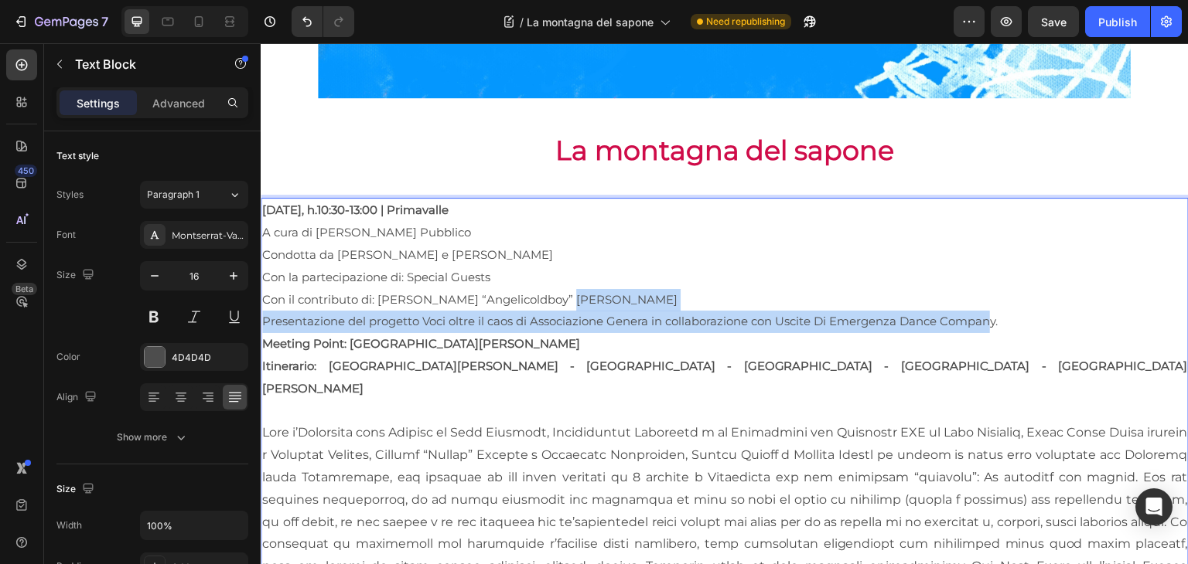
drag, startPoint x: 551, startPoint y: 289, endPoint x: 883, endPoint y: 298, distance: 331.9
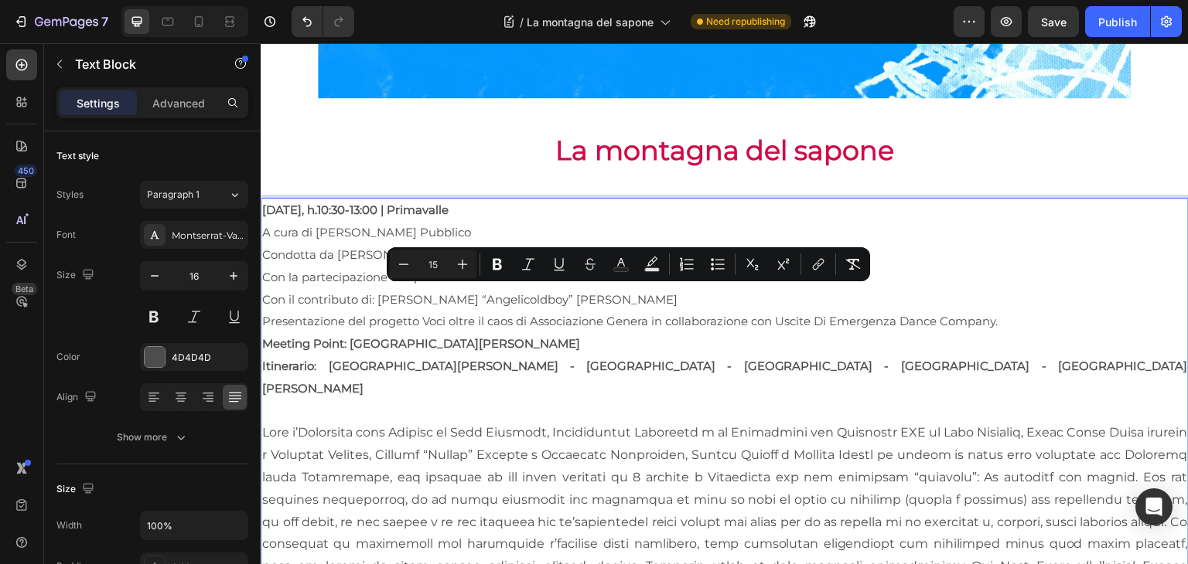
click at [1118, 318] on p "Presentazione del progetto Voci oltre il caos di Associazione Genera in collabo…" at bounding box center [724, 322] width 925 height 22
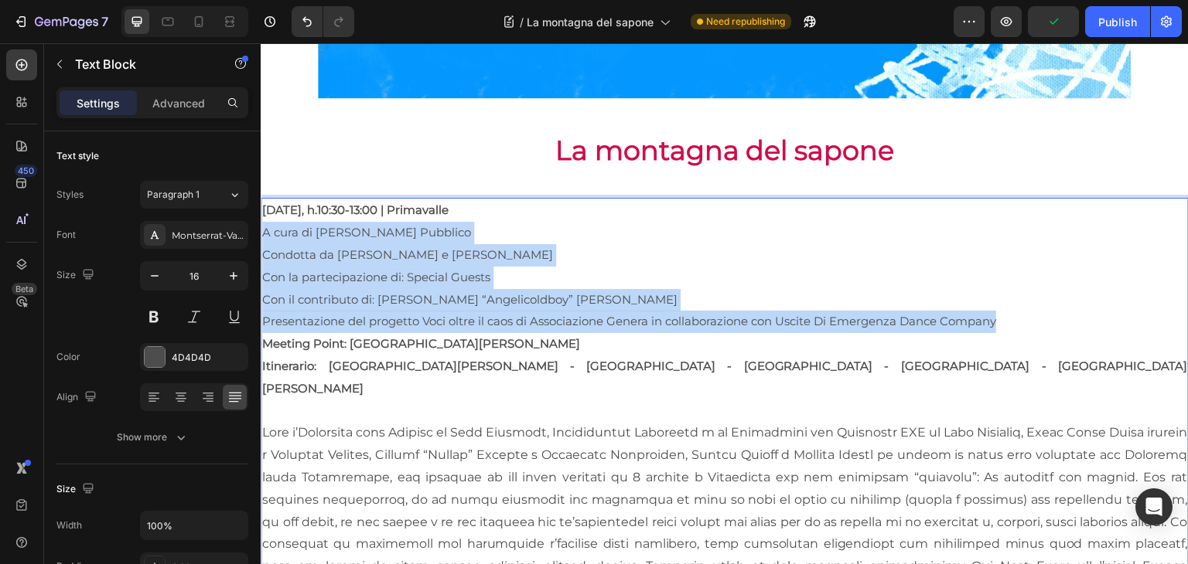
drag, startPoint x: 1045, startPoint y: 323, endPoint x: 256, endPoint y: 227, distance: 795.4
click at [261, 227] on html "Header Image Row La montagna del sapone Heading Sabato 4 ottobre, h.10:30-13:00…" at bounding box center [725, 369] width 928 height 1833
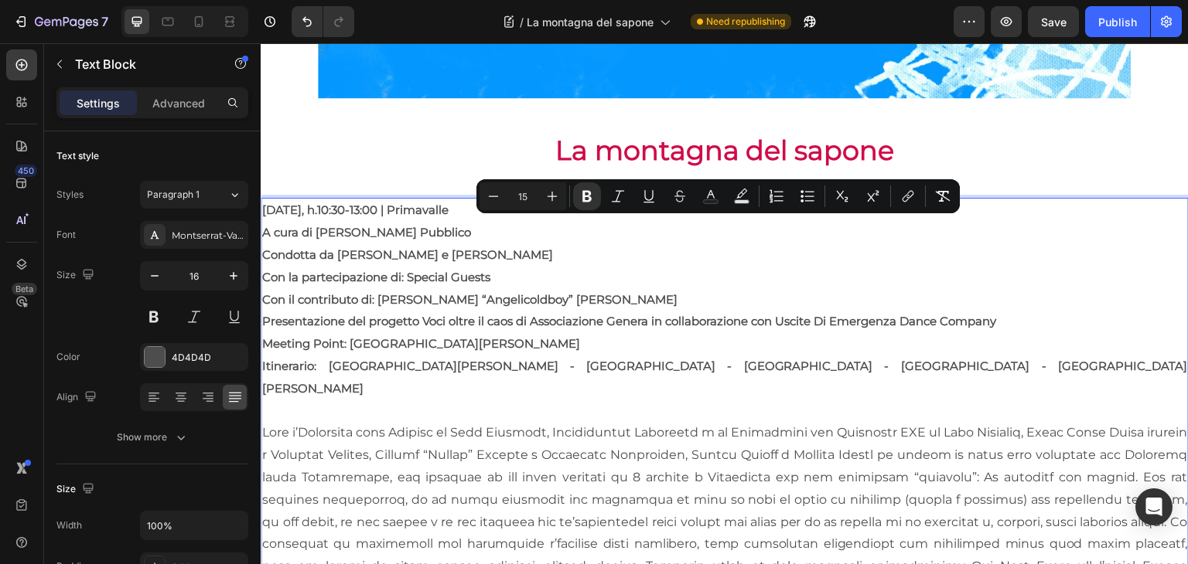
click at [452, 362] on strong "Itinerario: Via Federico Borromeo - Lotti Primavalle - Teatro La Casetta - Via …" at bounding box center [724, 377] width 925 height 37
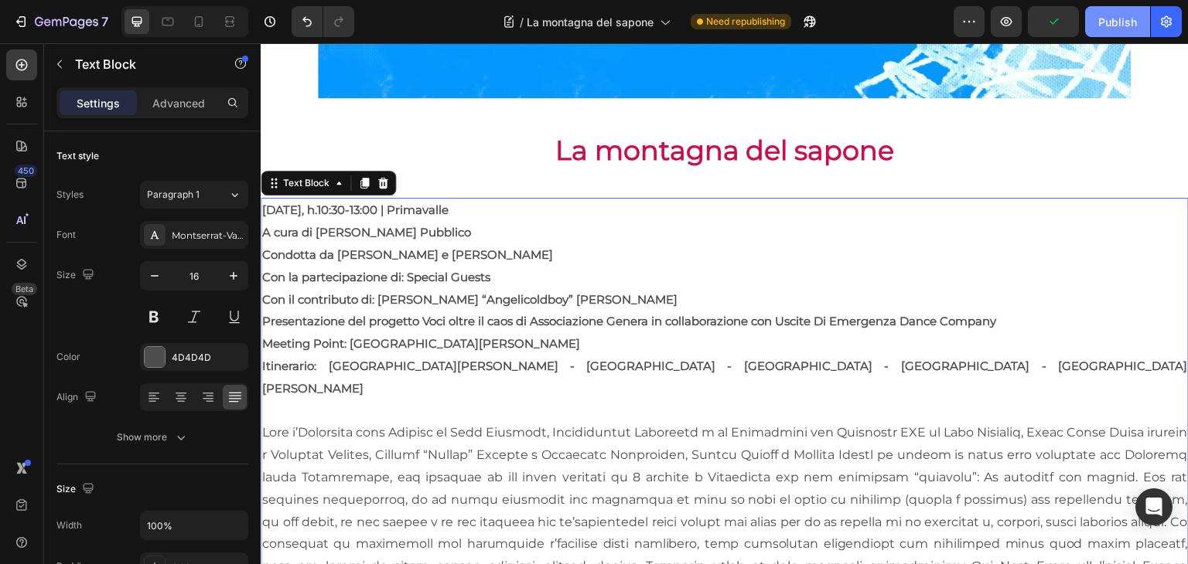
click at [1112, 19] on div "Publish" at bounding box center [1117, 22] width 39 height 16
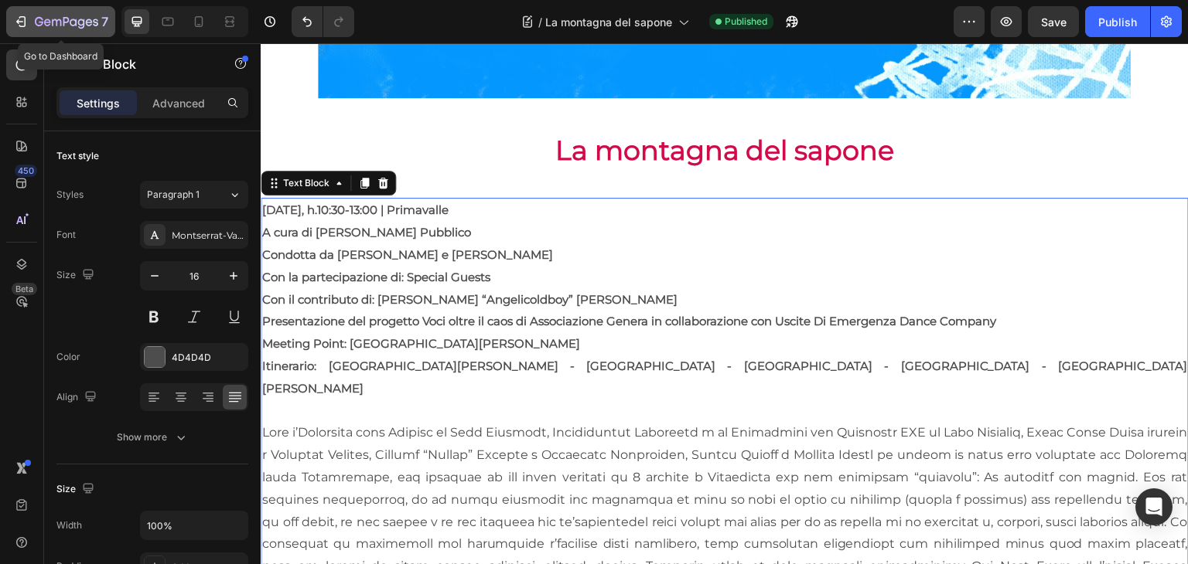
click at [53, 19] on icon "button" at bounding box center [66, 22] width 63 height 13
